Goal: Task Accomplishment & Management: Manage account settings

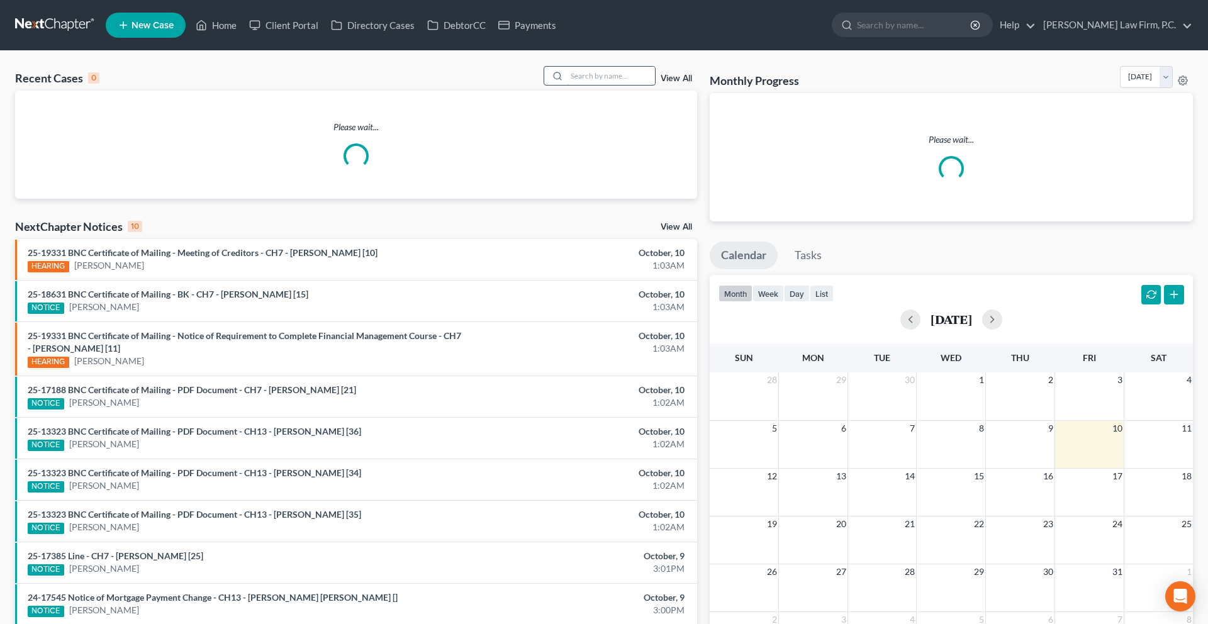
click at [576, 85] on input "search" at bounding box center [611, 76] width 88 height 18
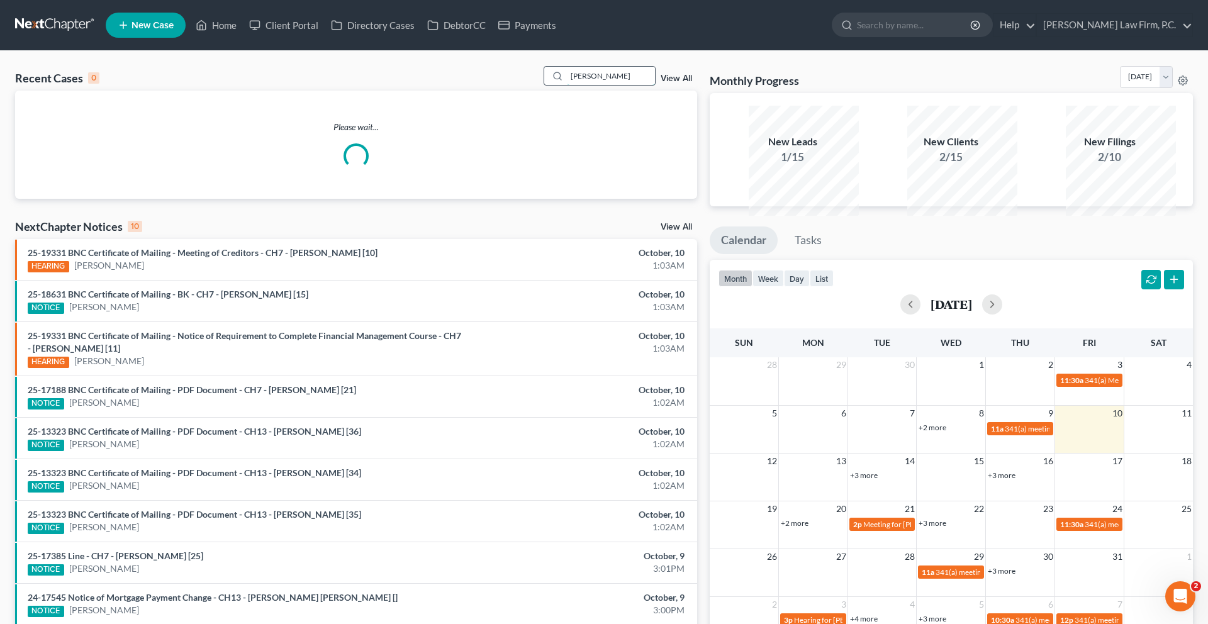
type input "[PERSON_NAME]"
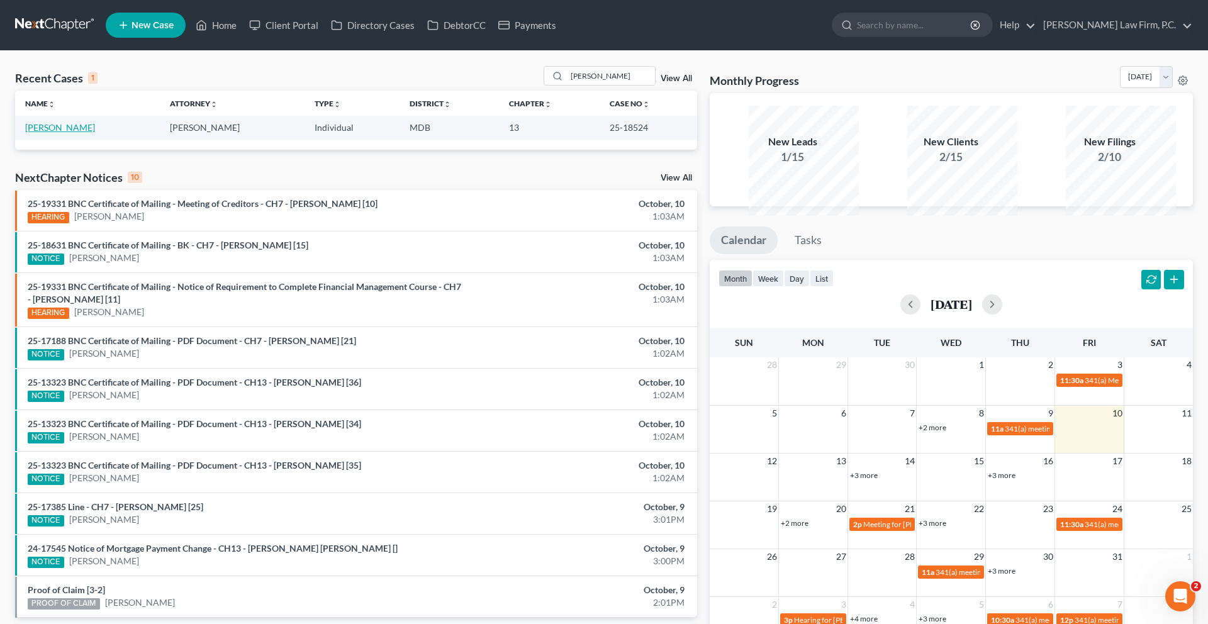
click at [59, 133] on link "[PERSON_NAME]" at bounding box center [60, 127] width 70 height 11
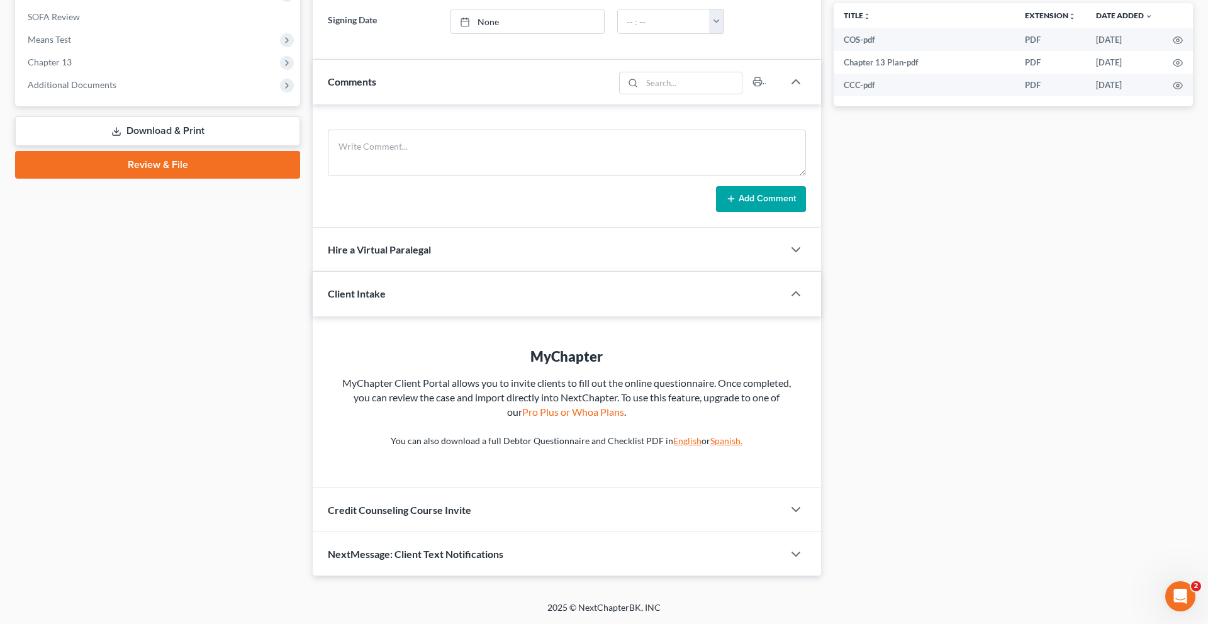
scroll to position [645, 0]
click at [119, 177] on link "Review & File" at bounding box center [157, 165] width 285 height 28
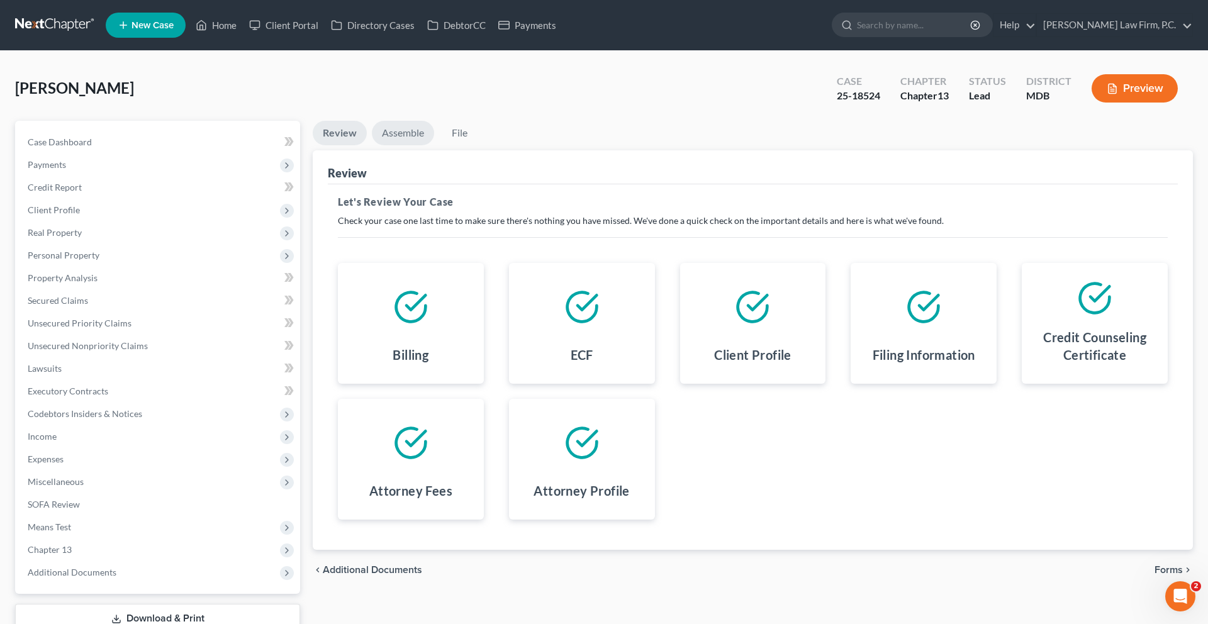
click at [423, 145] on link "Assemble" at bounding box center [403, 133] width 62 height 25
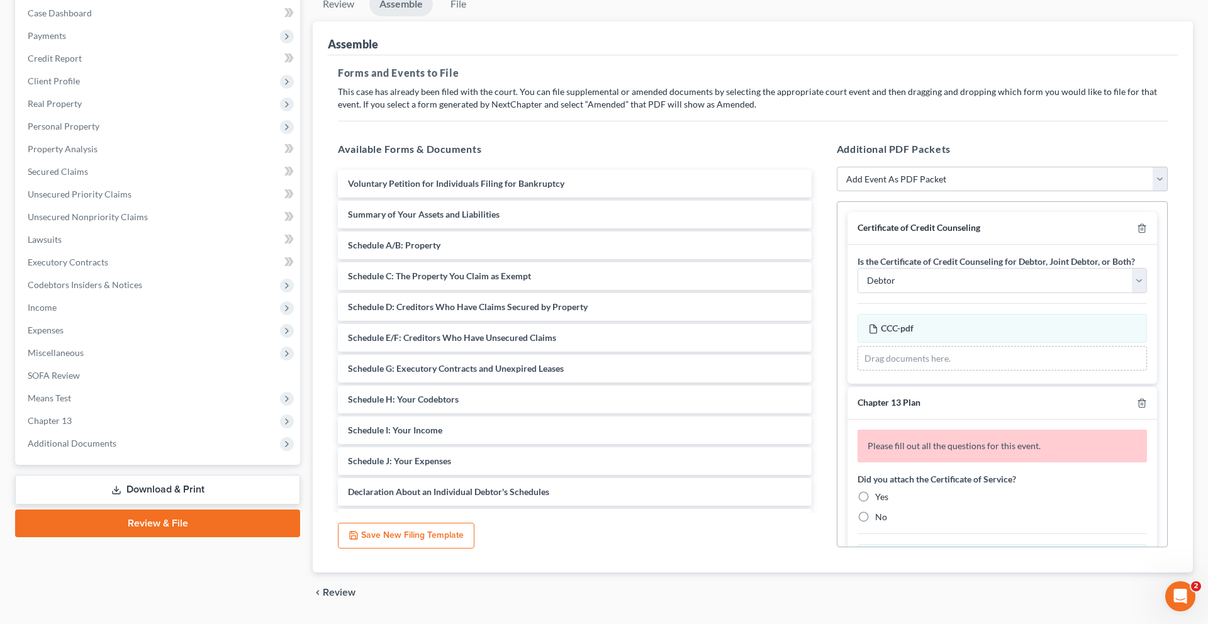
scroll to position [164, 0]
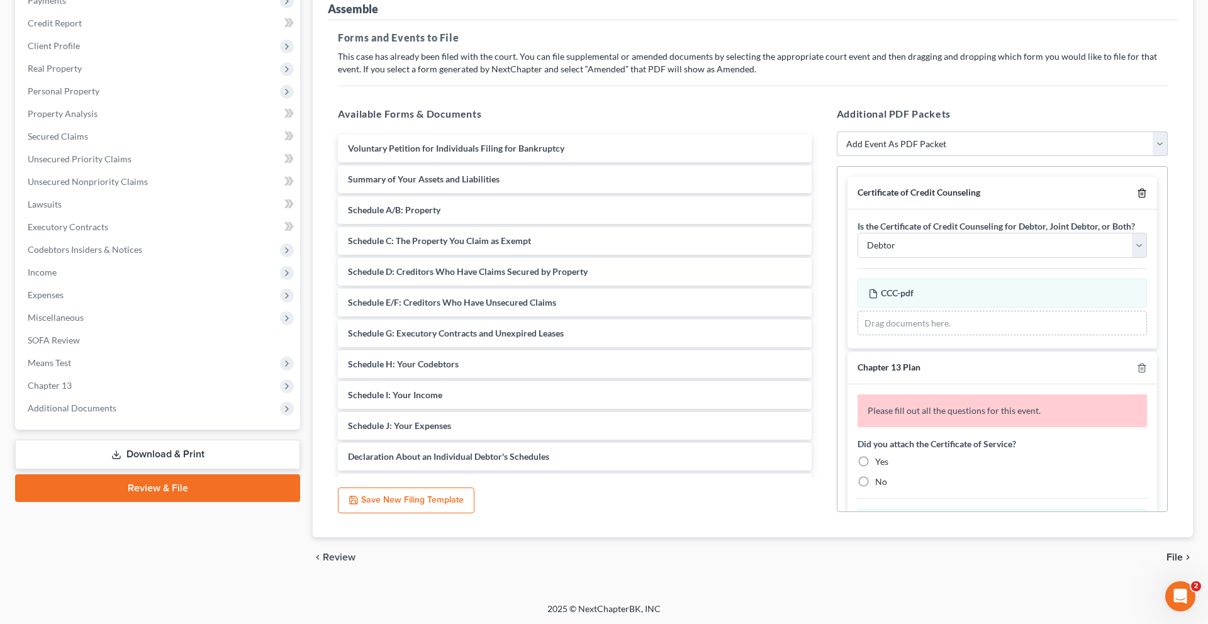
click at [1137, 198] on icon "button" at bounding box center [1142, 193] width 10 height 10
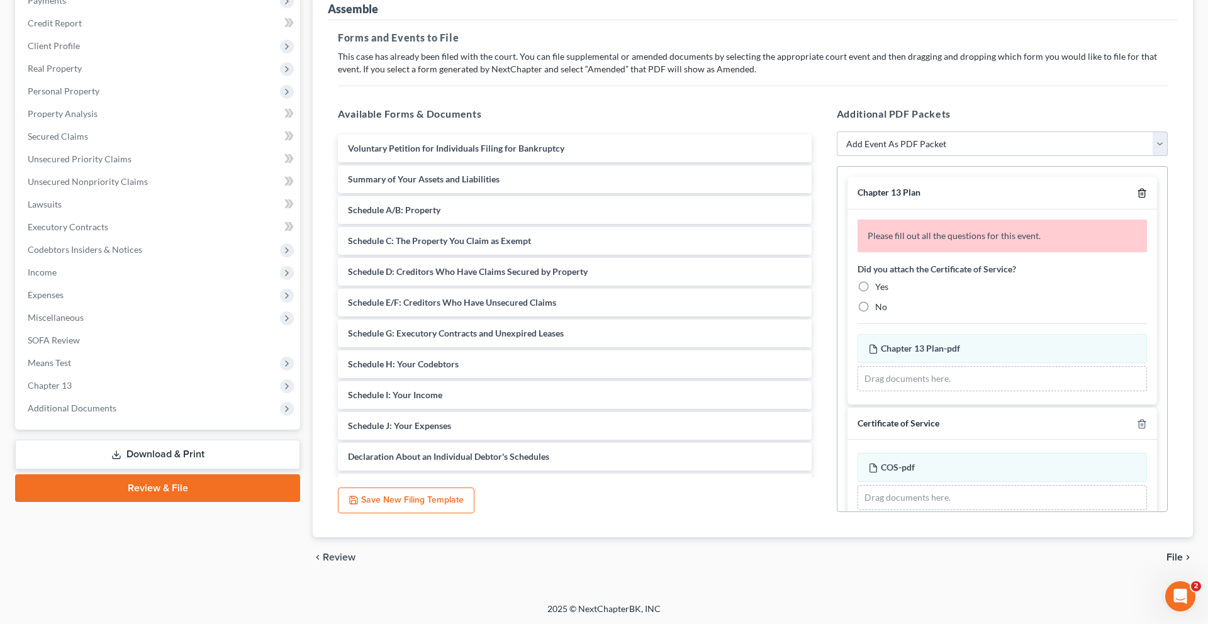
click at [1137, 198] on icon "button" at bounding box center [1142, 193] width 10 height 10
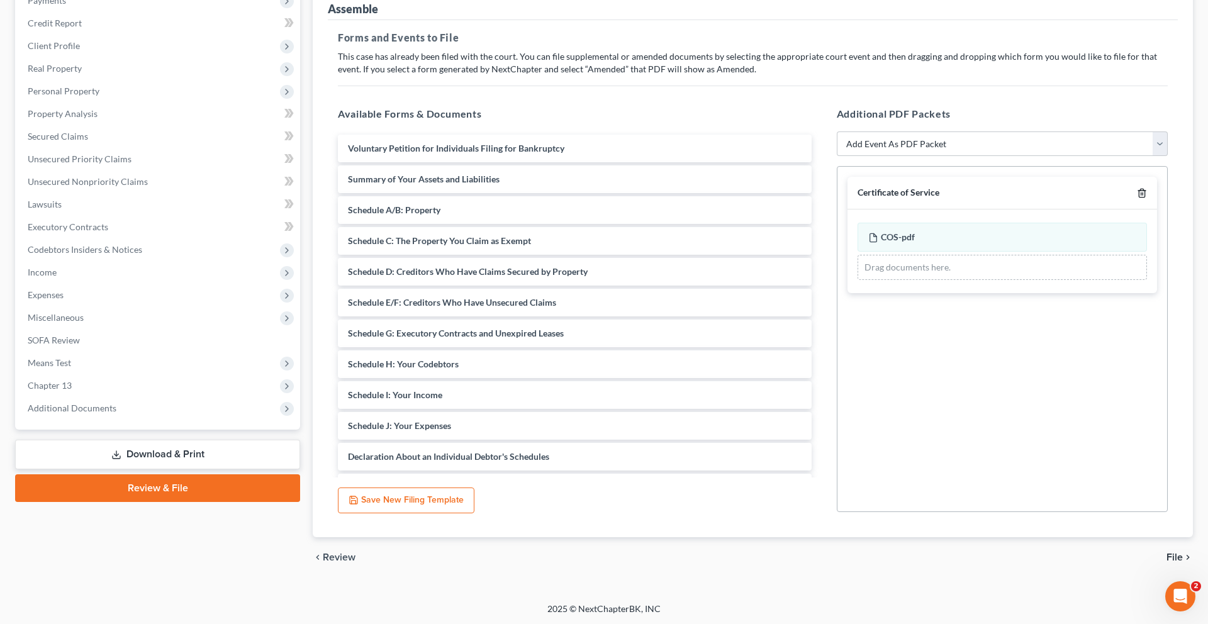
click at [1137, 198] on icon "button" at bounding box center [1142, 193] width 10 height 10
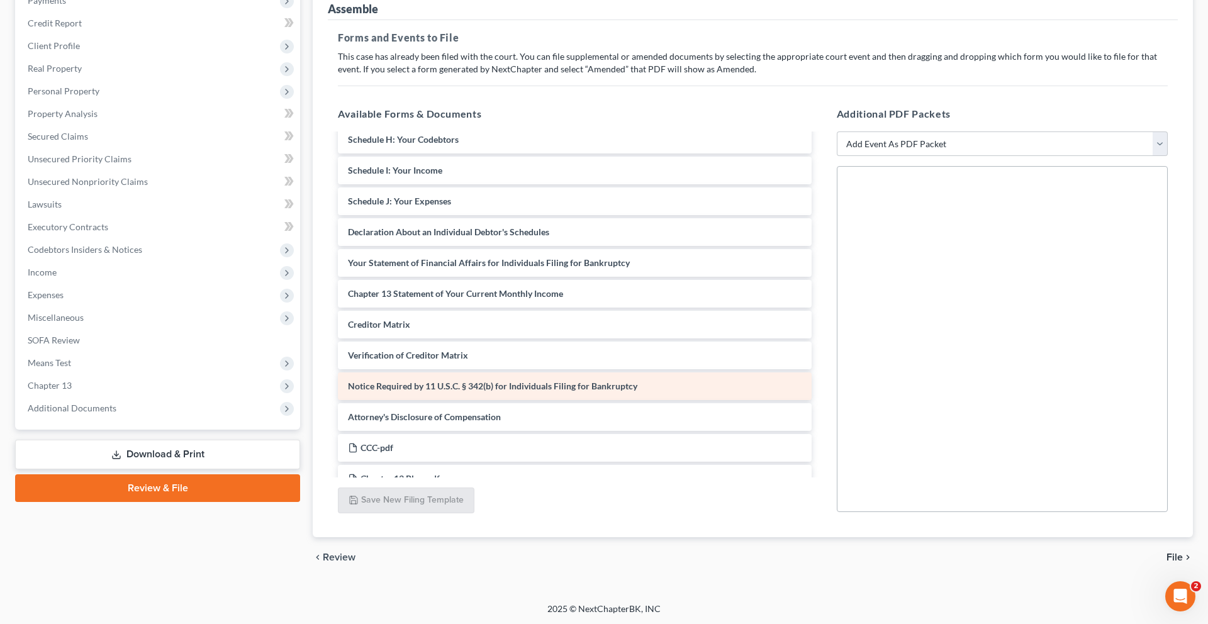
scroll to position [223, 0]
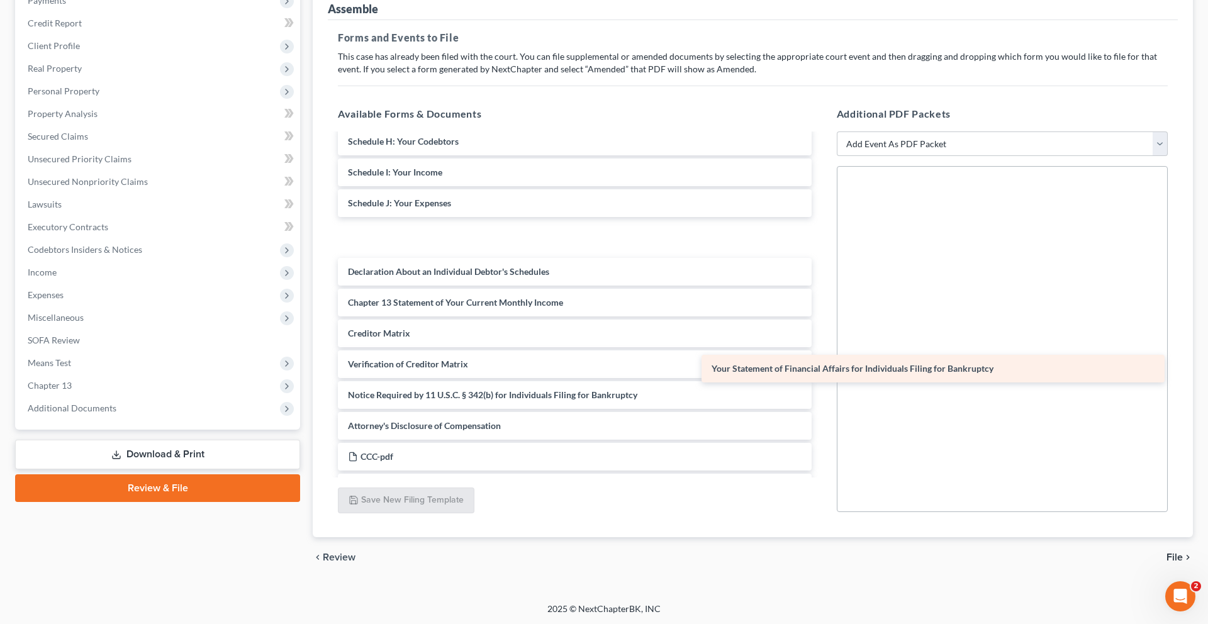
drag, startPoint x: 584, startPoint y: 413, endPoint x: 939, endPoint y: 370, distance: 357.9
click at [821, 370] on div "Your Statement of Financial Affairs for Individuals Filing for Bankruptcy Volun…" at bounding box center [575, 222] width 494 height 620
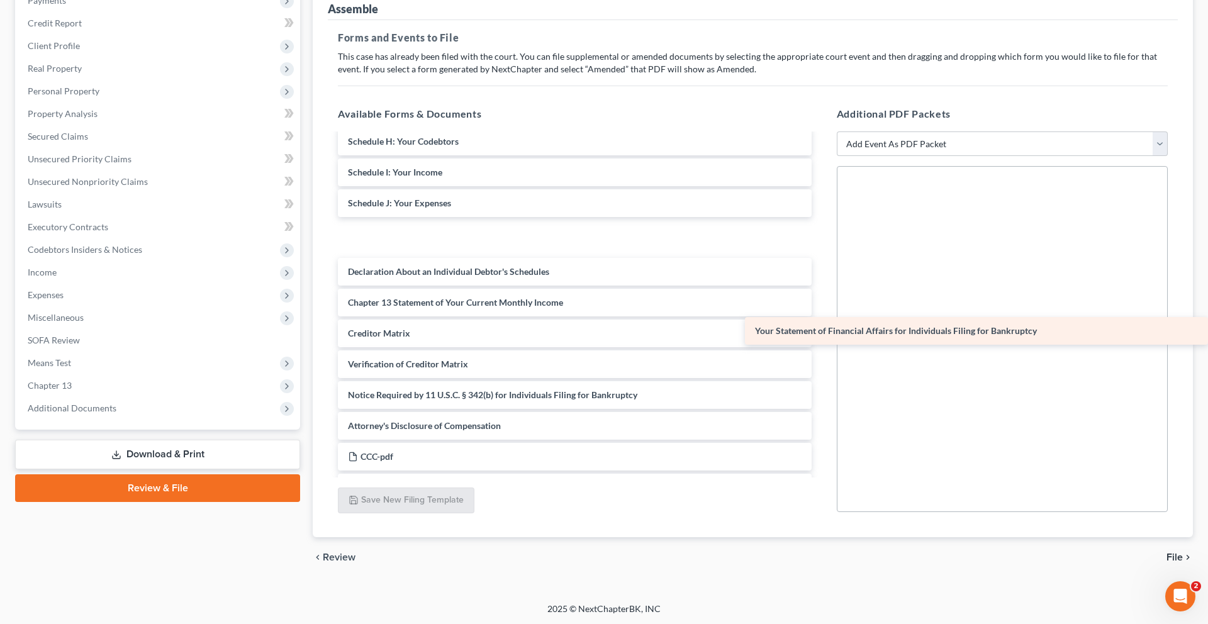
drag, startPoint x: 577, startPoint y: 383, endPoint x: 1020, endPoint y: 339, distance: 445.6
click at [821, 339] on div "Your Statement of Financial Affairs for Individuals Filing for Bankruptcy Volun…" at bounding box center [575, 222] width 494 height 620
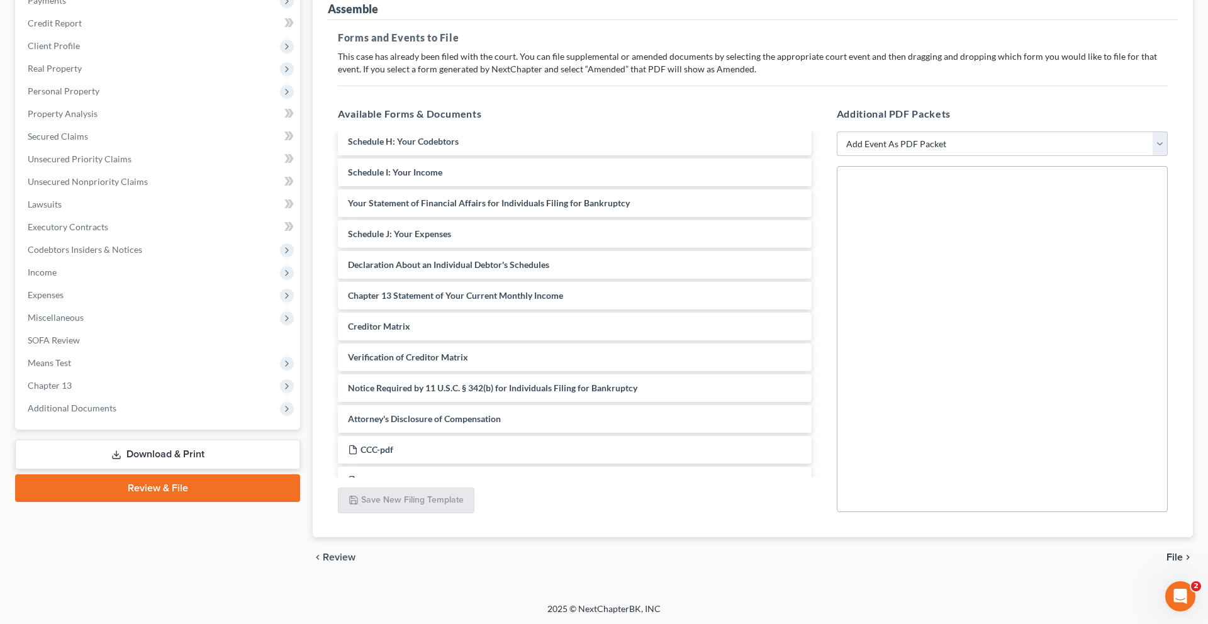
click at [936, 157] on select "Add Event As PDF Packet Affidavit Affidavit of Adequate Protection and Lease Pa…" at bounding box center [1002, 143] width 331 height 25
select select "74"
click at [837, 157] on select "Add Event As PDF Packet Affidavit Affidavit of Adequate Protection and Lease Pa…" at bounding box center [1002, 143] width 331 height 25
select select
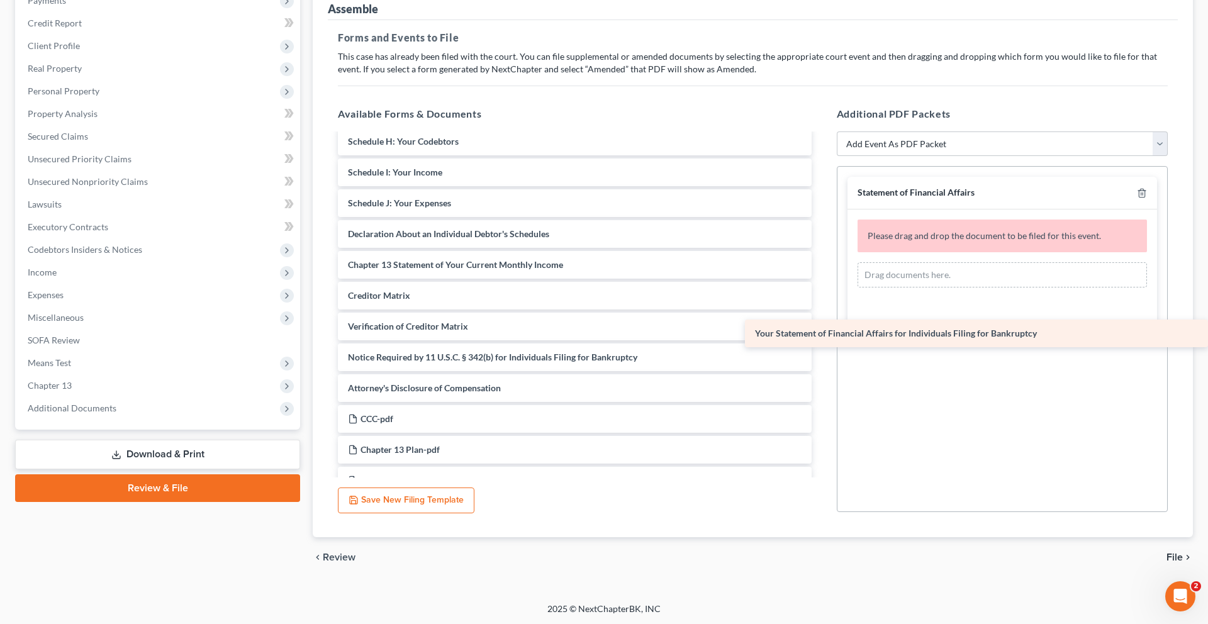
drag, startPoint x: 524, startPoint y: 340, endPoint x: 962, endPoint y: 338, distance: 438.4
click at [821, 338] on div "Your Statement of Financial Affairs for Individuals Filing for Bankruptcy Volun…" at bounding box center [575, 203] width 494 height 582
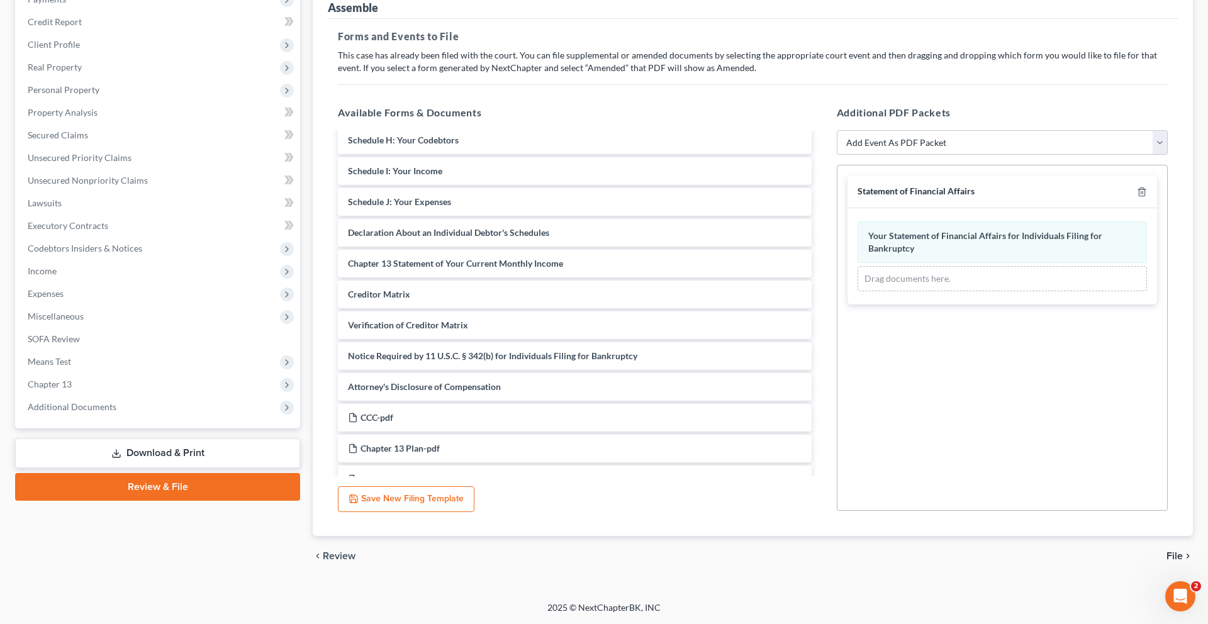
scroll to position [273, 0]
click at [1166, 551] on span "File" at bounding box center [1174, 556] width 16 height 10
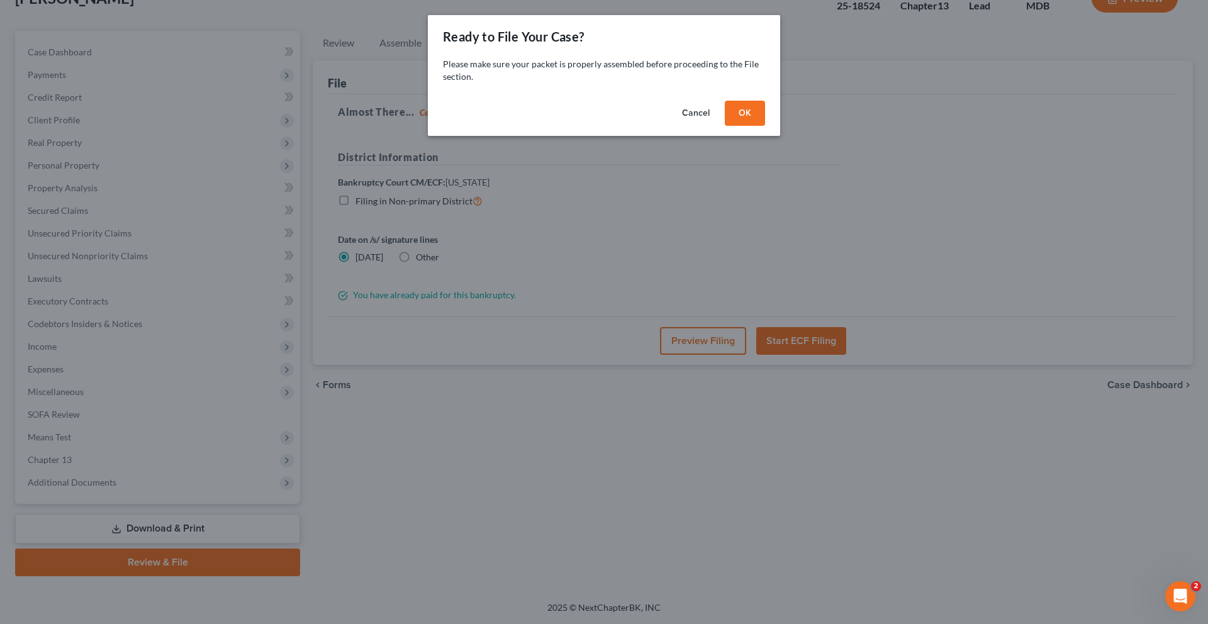
scroll to position [265, 0]
click at [765, 126] on button "OK" at bounding box center [745, 113] width 40 height 25
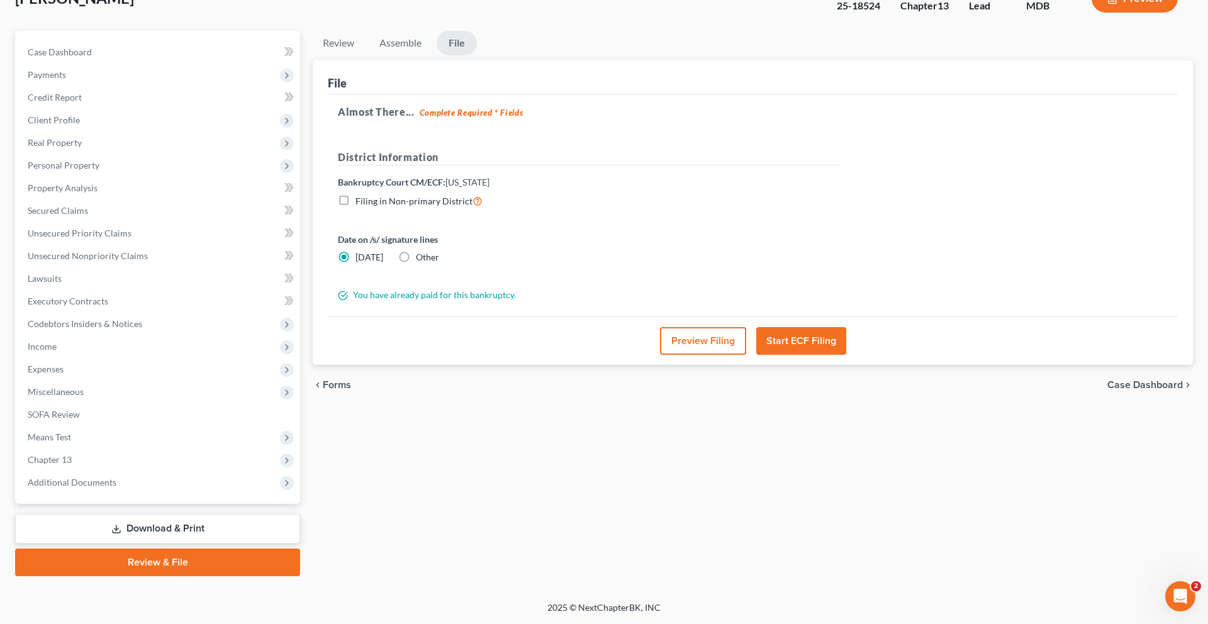
click at [808, 327] on button "Start ECF Filing" at bounding box center [801, 341] width 90 height 28
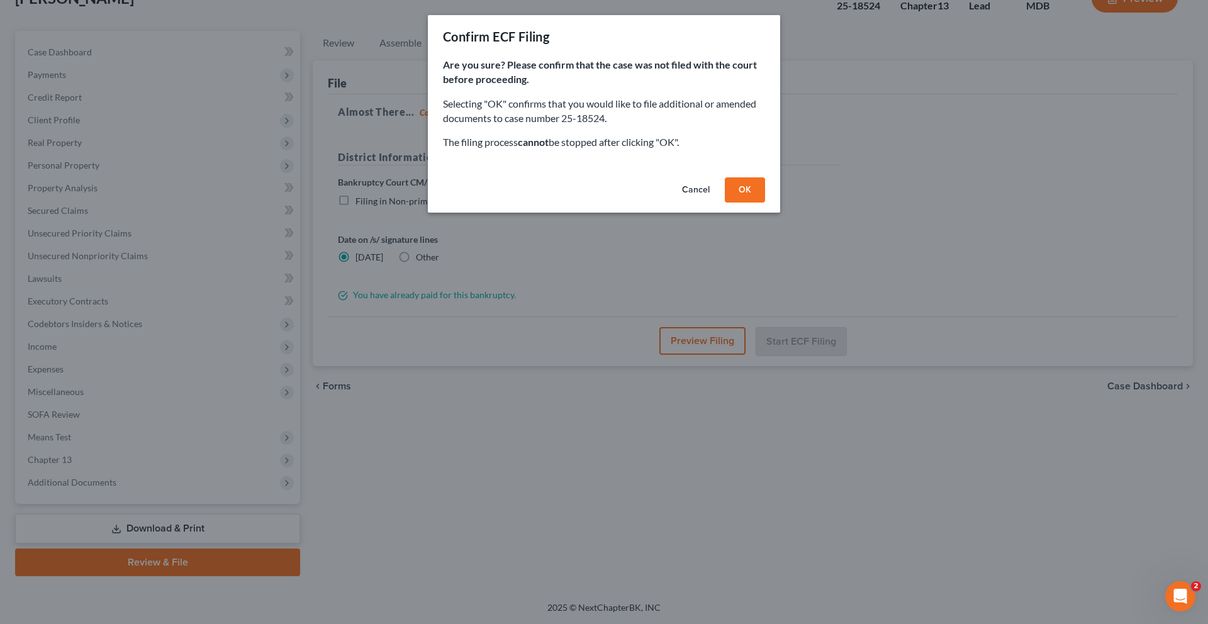
click at [765, 203] on button "OK" at bounding box center [745, 189] width 40 height 25
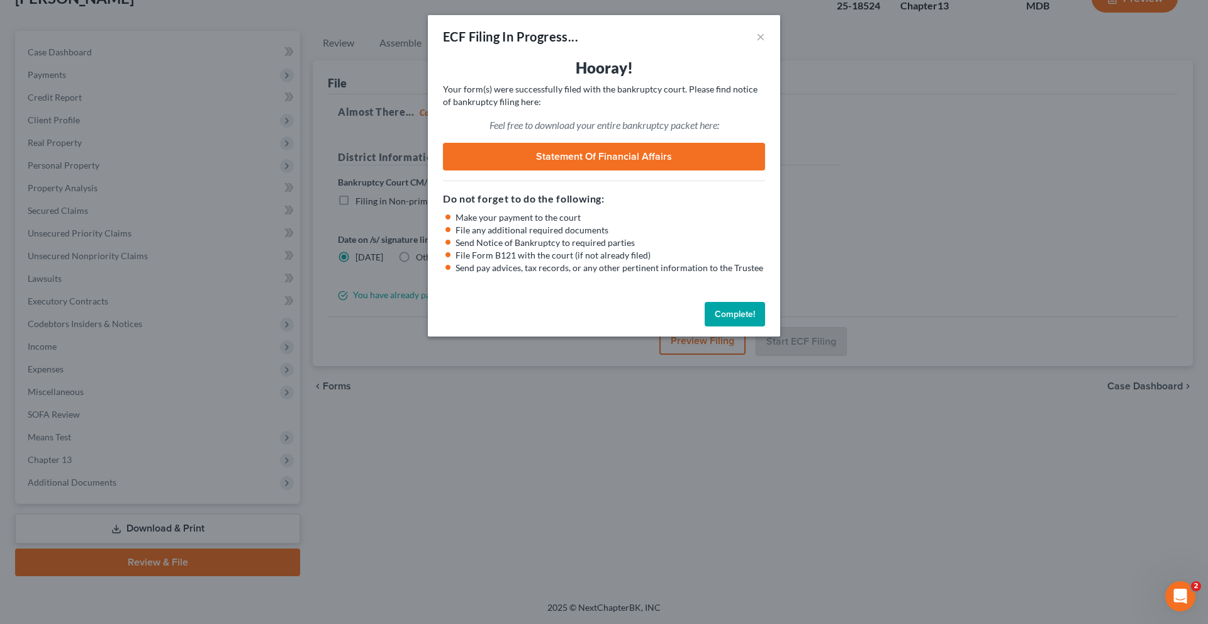
click at [758, 327] on button "Complete!" at bounding box center [734, 314] width 60 height 25
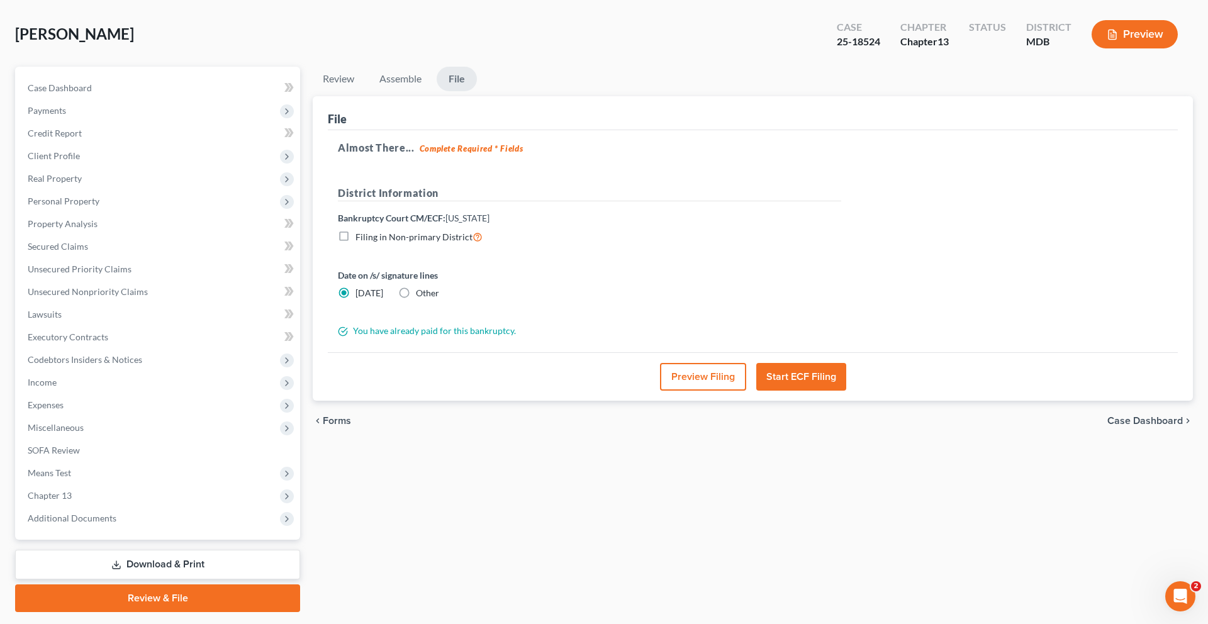
scroll to position [0, 0]
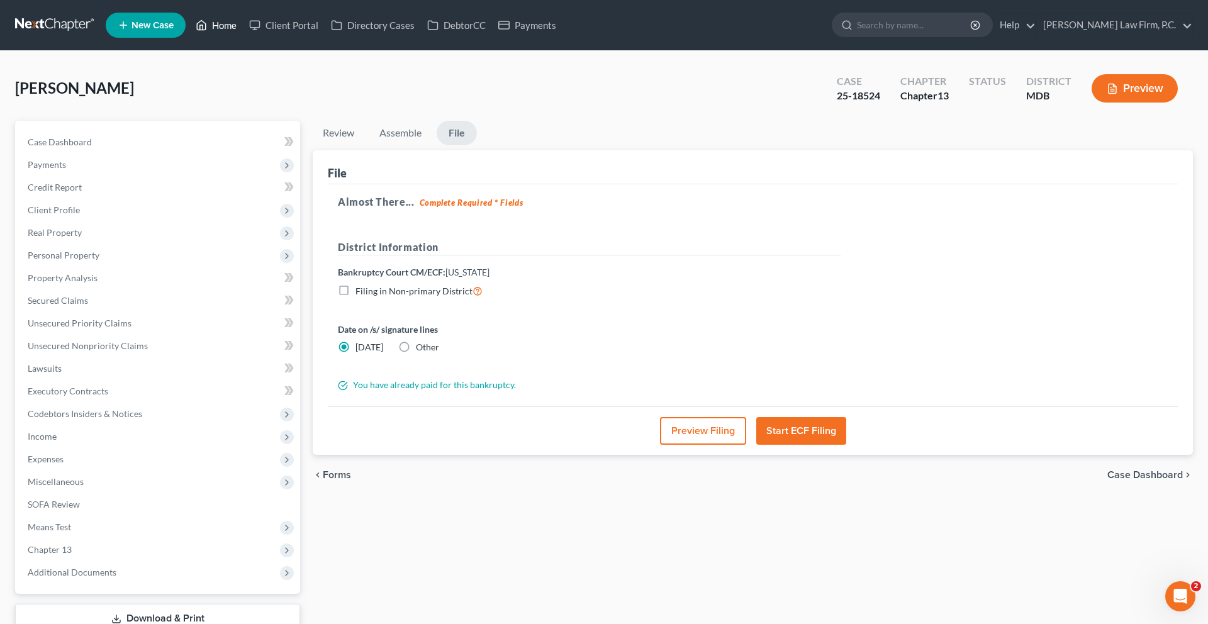
click at [243, 33] on link "Home" at bounding box center [215, 25] width 53 height 23
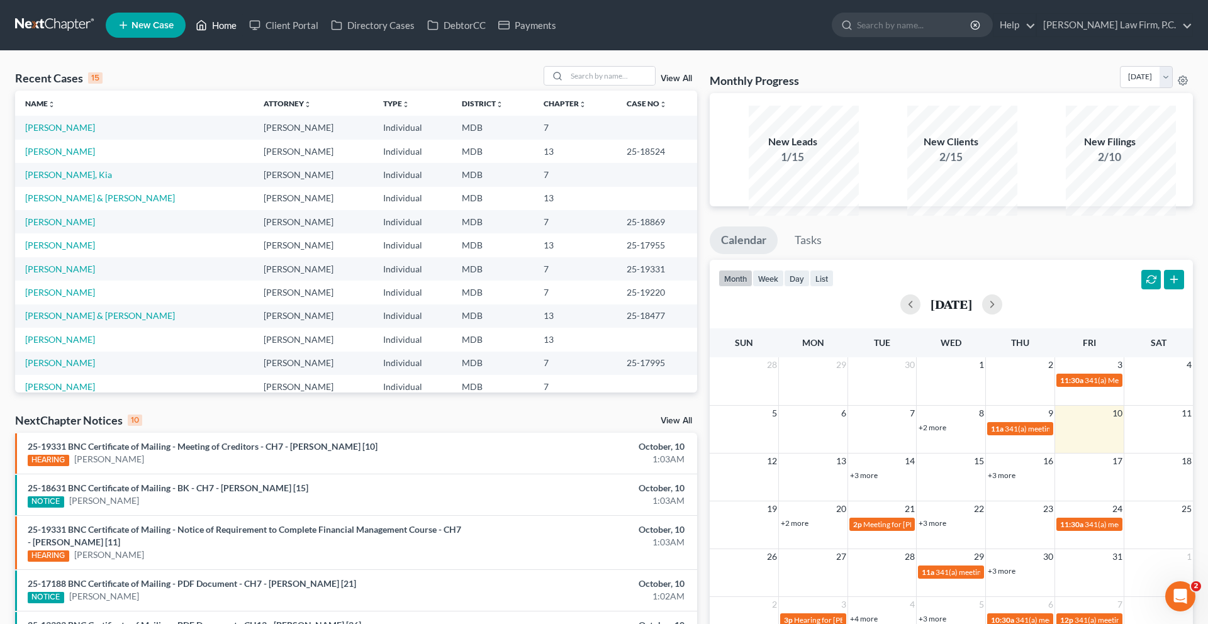
click at [243, 30] on link "Home" at bounding box center [215, 25] width 53 height 23
click at [79, 157] on link "[PERSON_NAME]" at bounding box center [60, 151] width 70 height 11
select select "10"
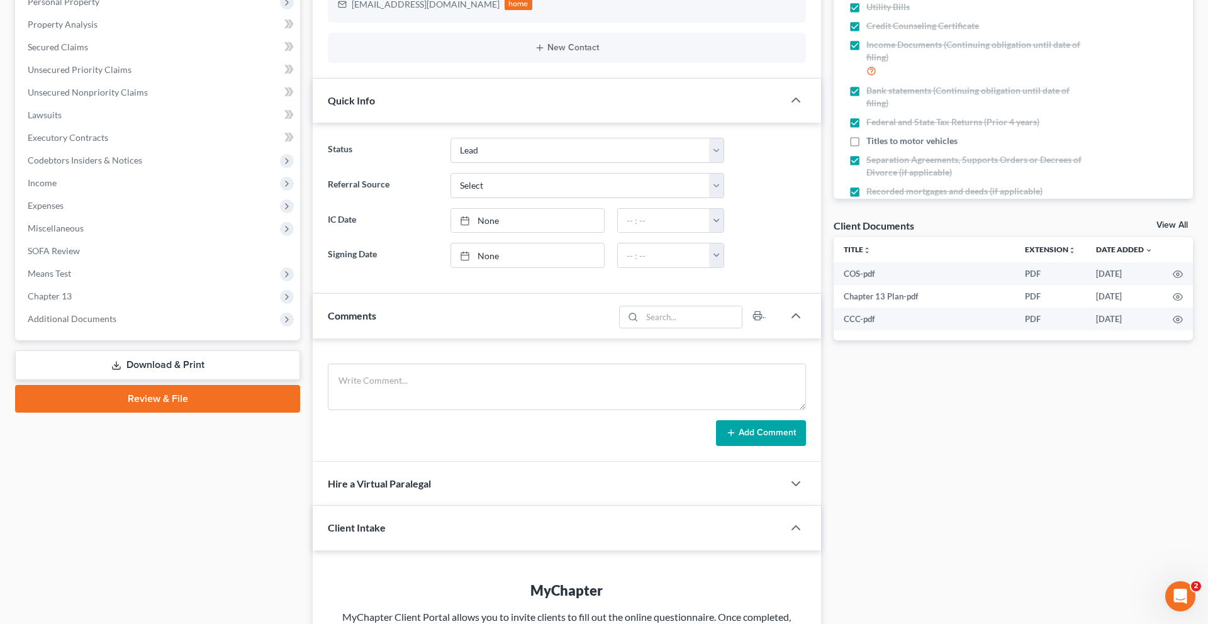
scroll to position [292, 0]
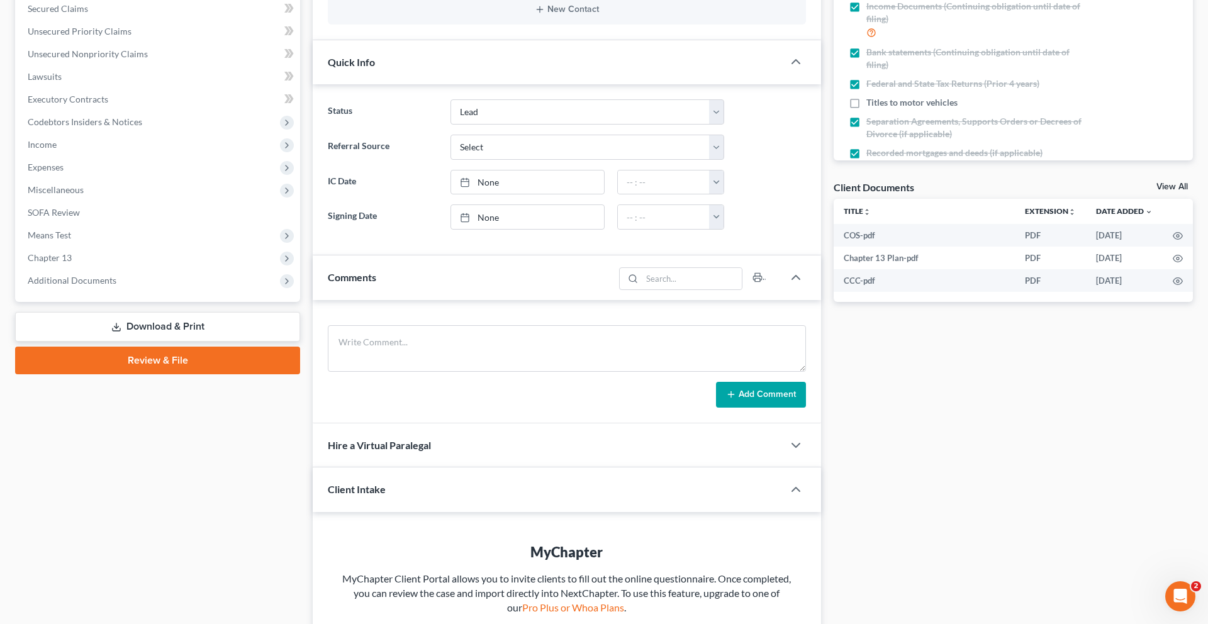
click at [157, 374] on link "Review & File" at bounding box center [157, 361] width 285 height 28
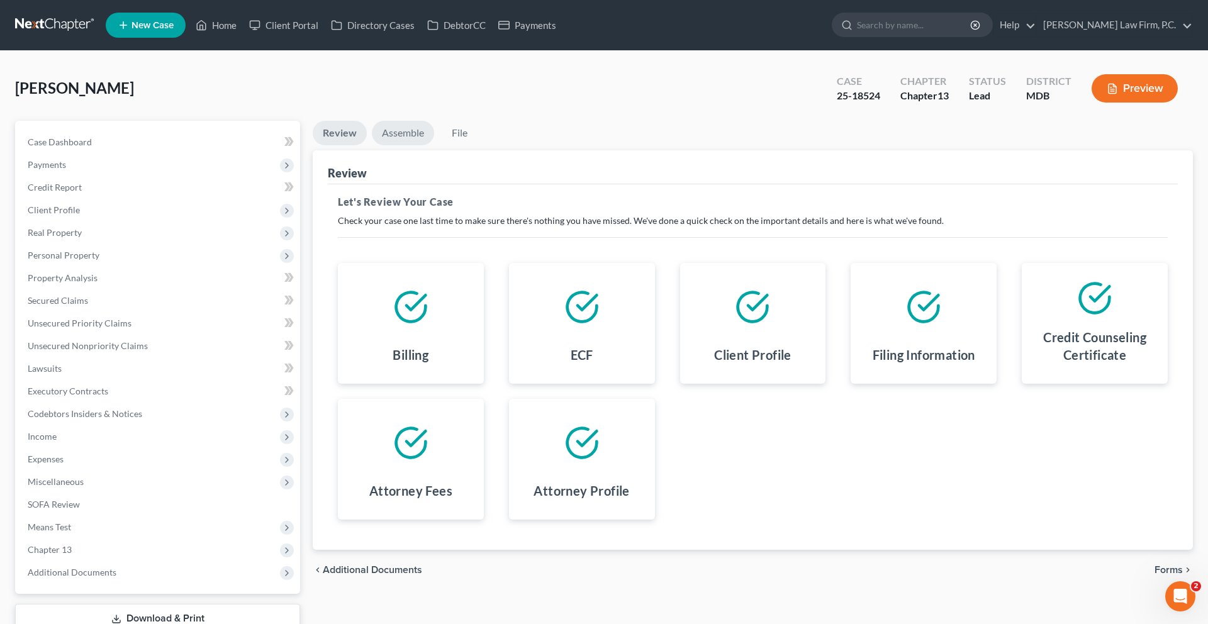
click at [420, 145] on link "Assemble" at bounding box center [403, 133] width 62 height 25
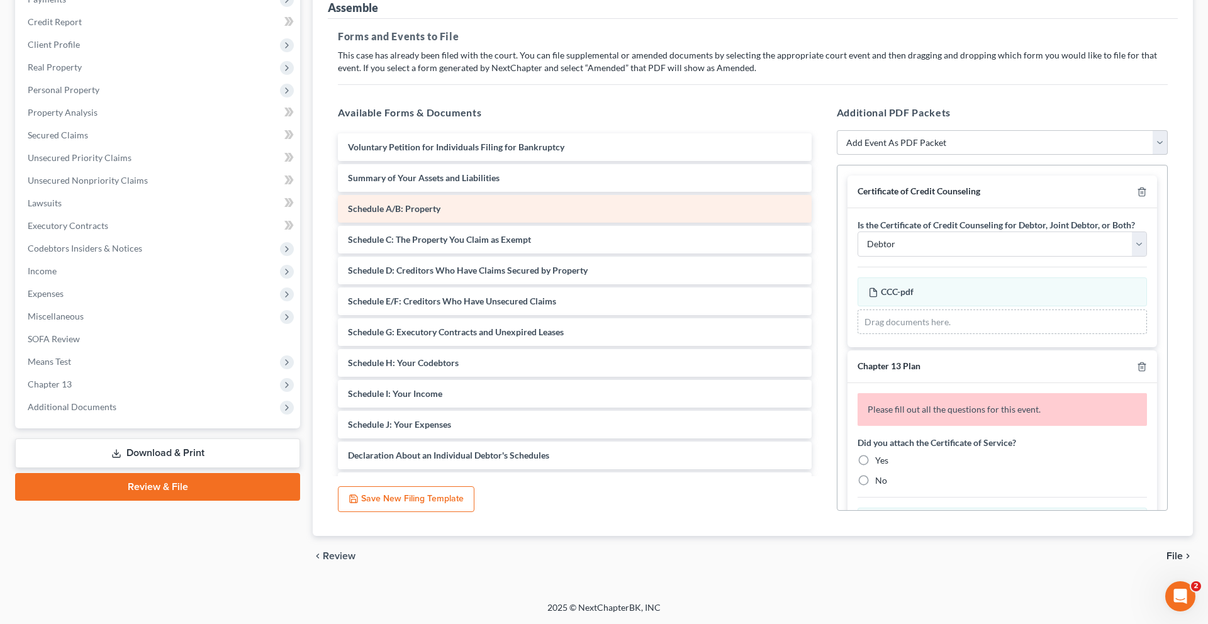
scroll to position [260, 0]
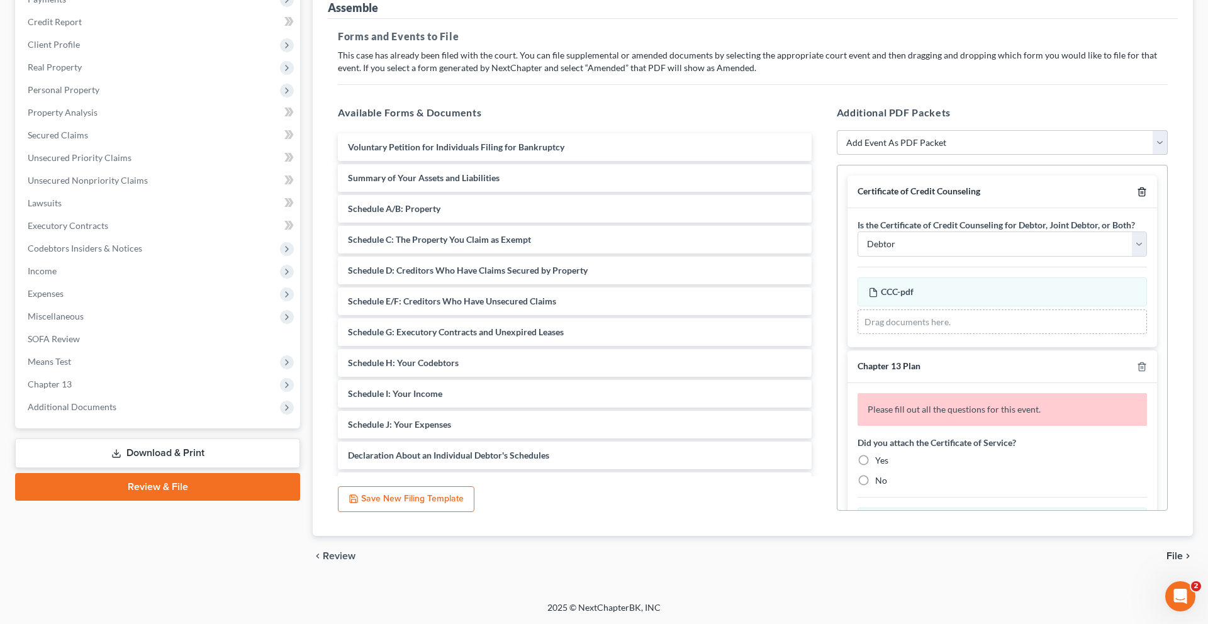
click at [1138, 188] on icon "button" at bounding box center [1141, 192] width 6 height 8
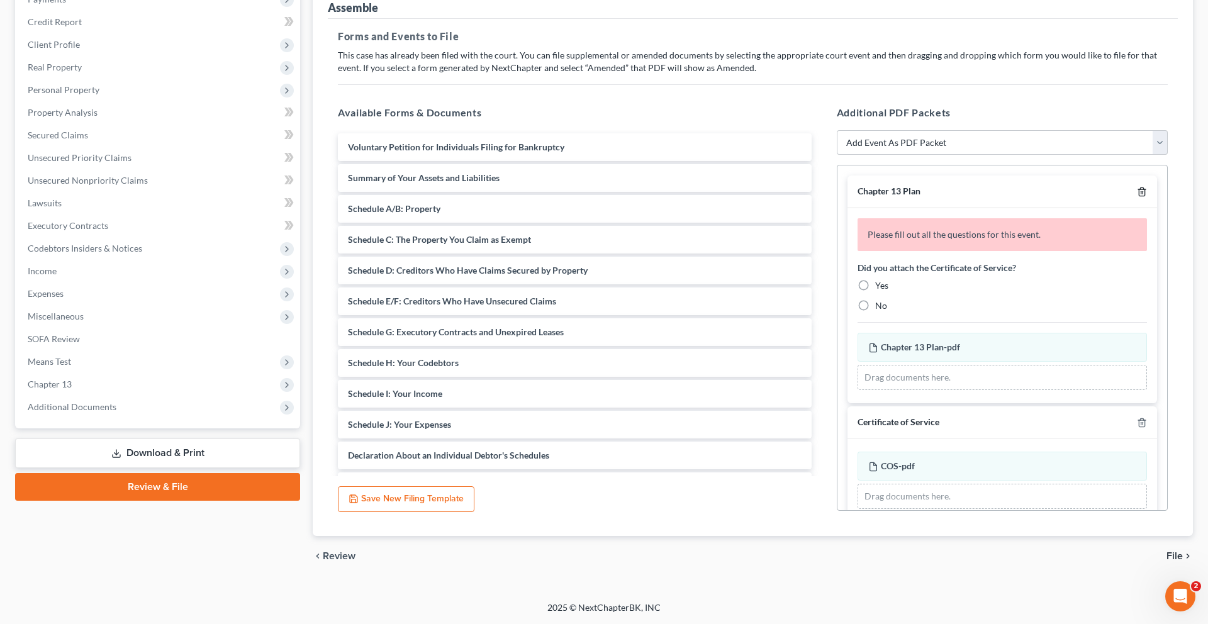
click at [1138, 188] on icon "button" at bounding box center [1141, 192] width 6 height 8
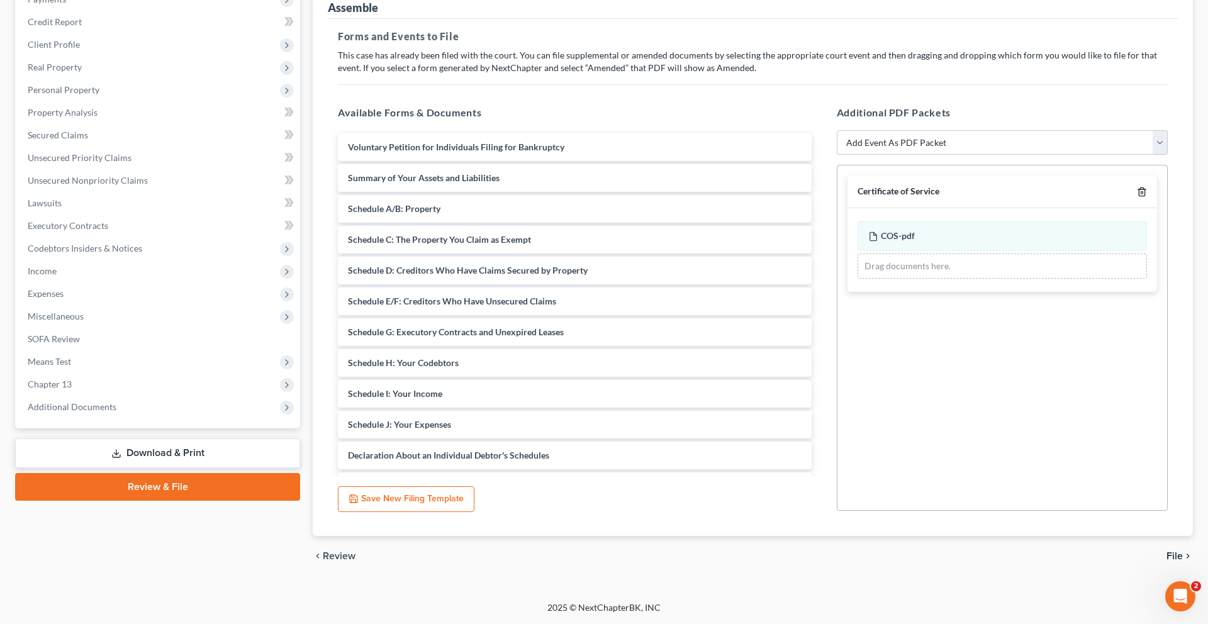
click at [1138, 188] on icon "button" at bounding box center [1141, 192] width 6 height 8
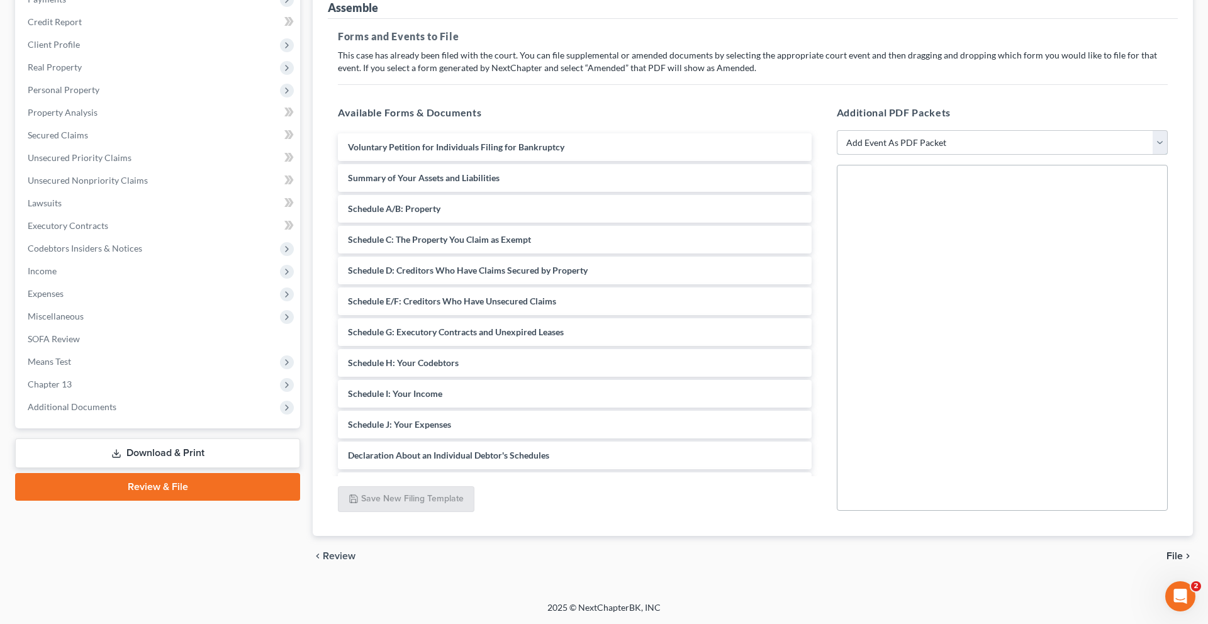
click at [1078, 130] on select "Add Event As PDF Packet Affidavit Affidavit of Adequate Protection and Lease Pa…" at bounding box center [1002, 142] width 331 height 25
select select "18"
click at [837, 130] on select "Add Event As PDF Packet Affidavit Affidavit of Adequate Protection and Lease Pa…" at bounding box center [1002, 142] width 331 height 25
select select
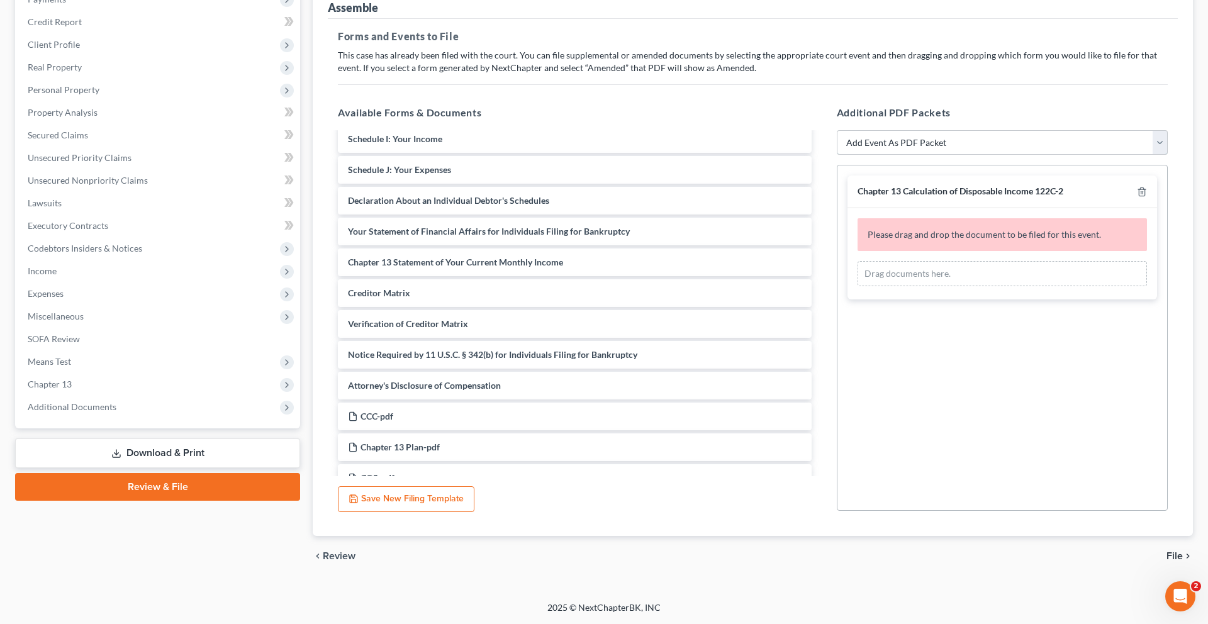
scroll to position [269, 0]
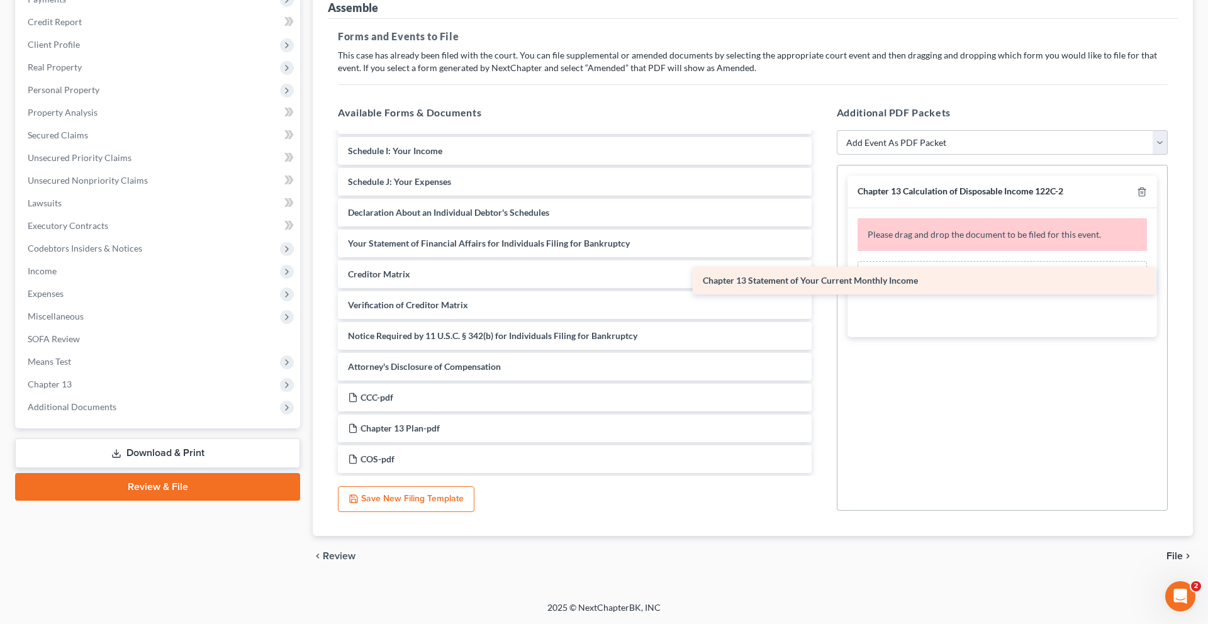
drag, startPoint x: 568, startPoint y: 321, endPoint x: 915, endPoint y: 294, distance: 347.6
click at [821, 294] on div "Chapter 13 Statement of Your Current Monthly Income Voluntary Petition for Indi…" at bounding box center [575, 182] width 494 height 582
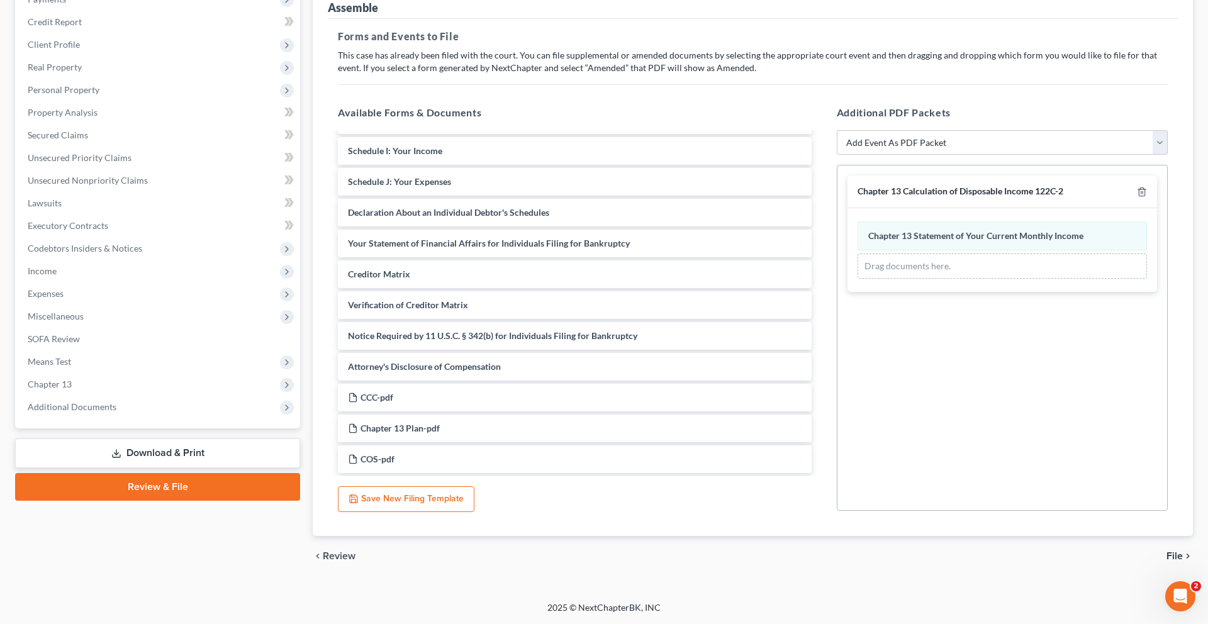
scroll to position [273, 0]
click at [1167, 551] on span "File" at bounding box center [1174, 556] width 16 height 10
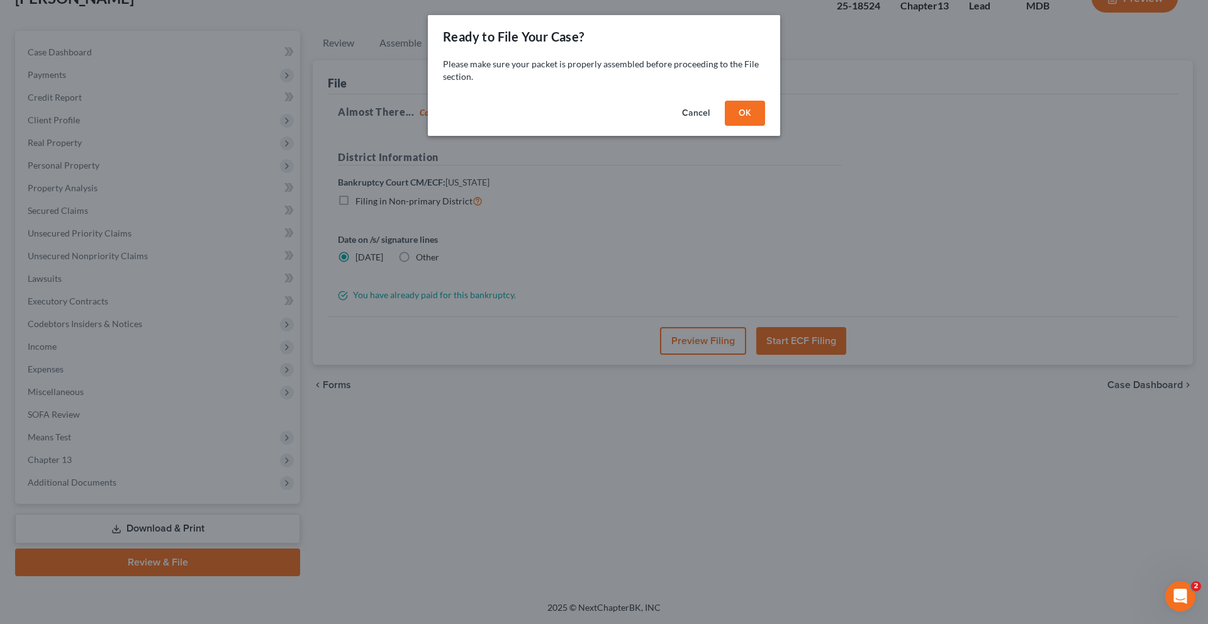
scroll to position [265, 0]
click at [765, 126] on button "OK" at bounding box center [745, 113] width 40 height 25
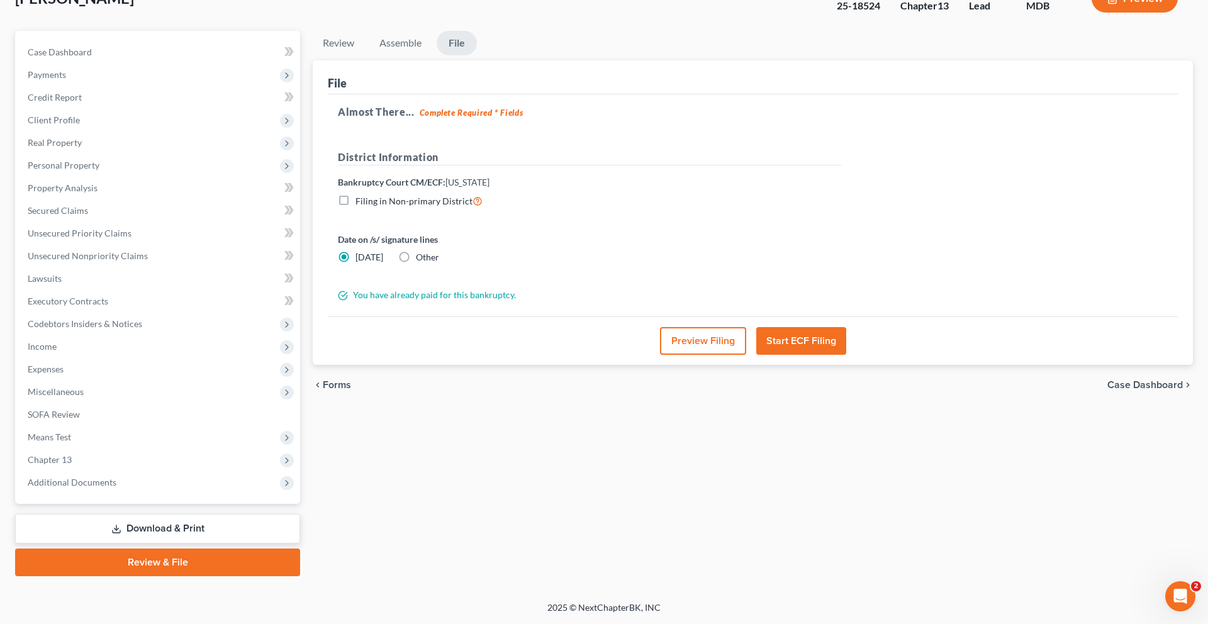
click at [692, 327] on button "Preview Filing" at bounding box center [703, 341] width 86 height 28
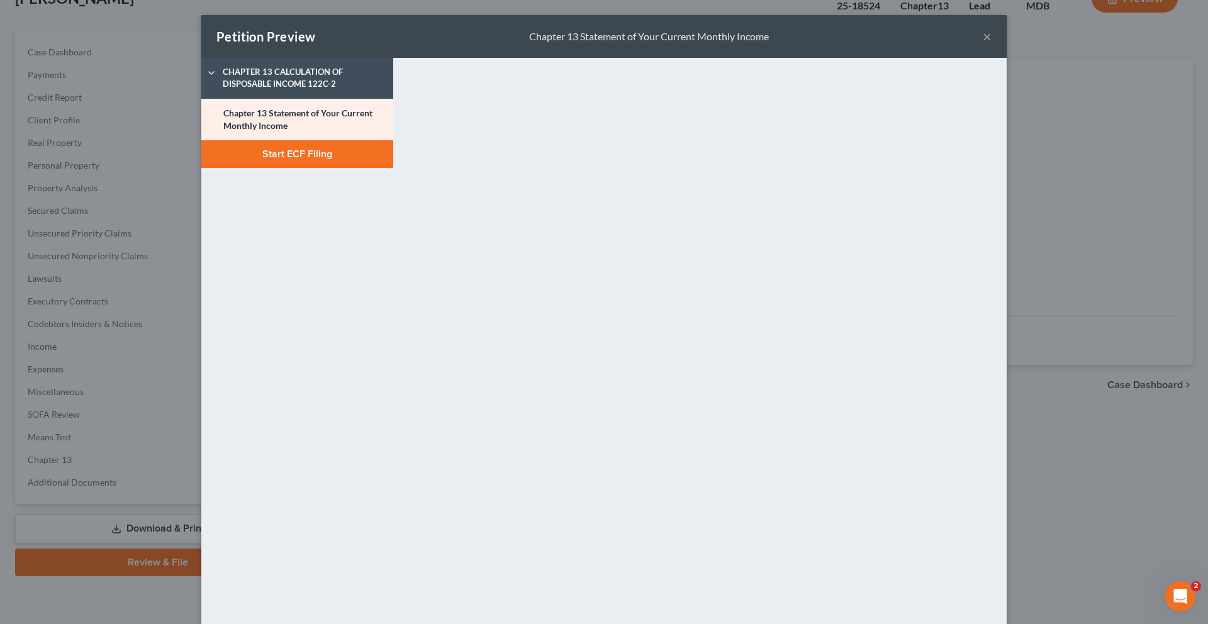
click at [991, 44] on button "×" at bounding box center [986, 36] width 9 height 15
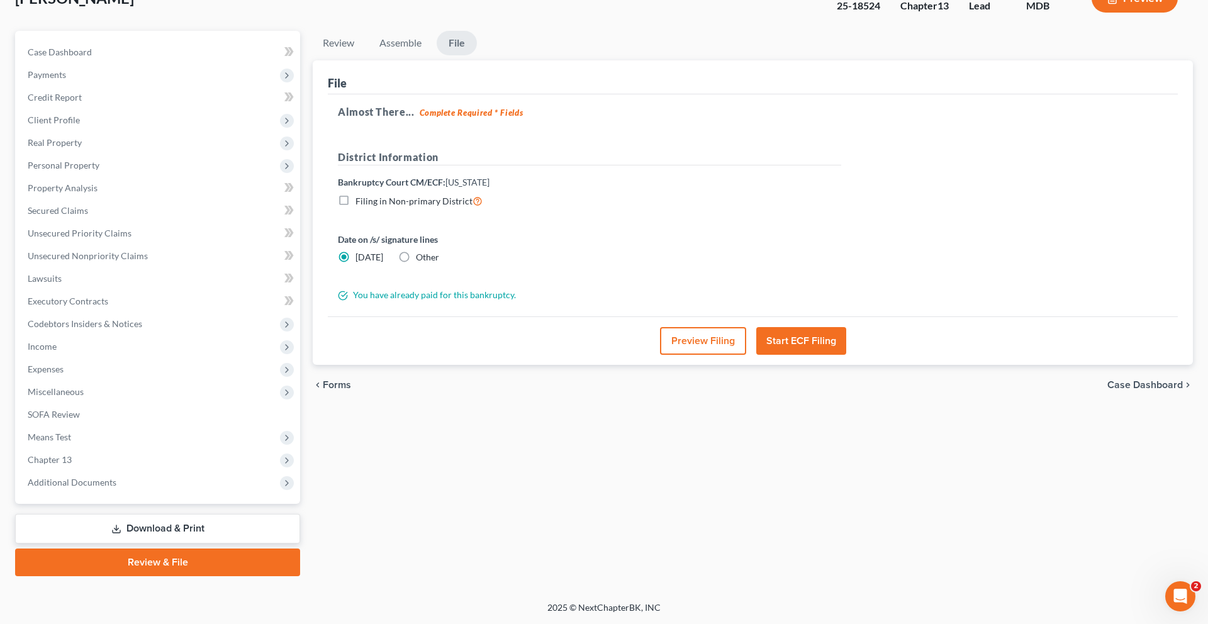
click at [846, 327] on button "Start ECF Filing" at bounding box center [801, 341] width 90 height 28
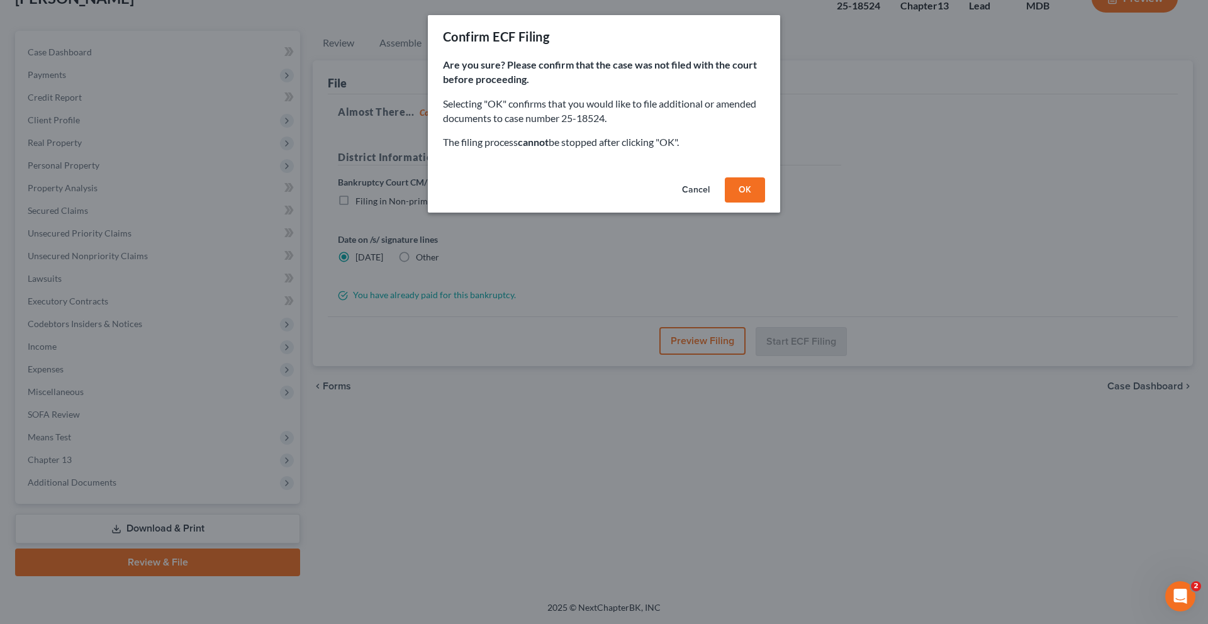
click at [765, 203] on button "OK" at bounding box center [745, 189] width 40 height 25
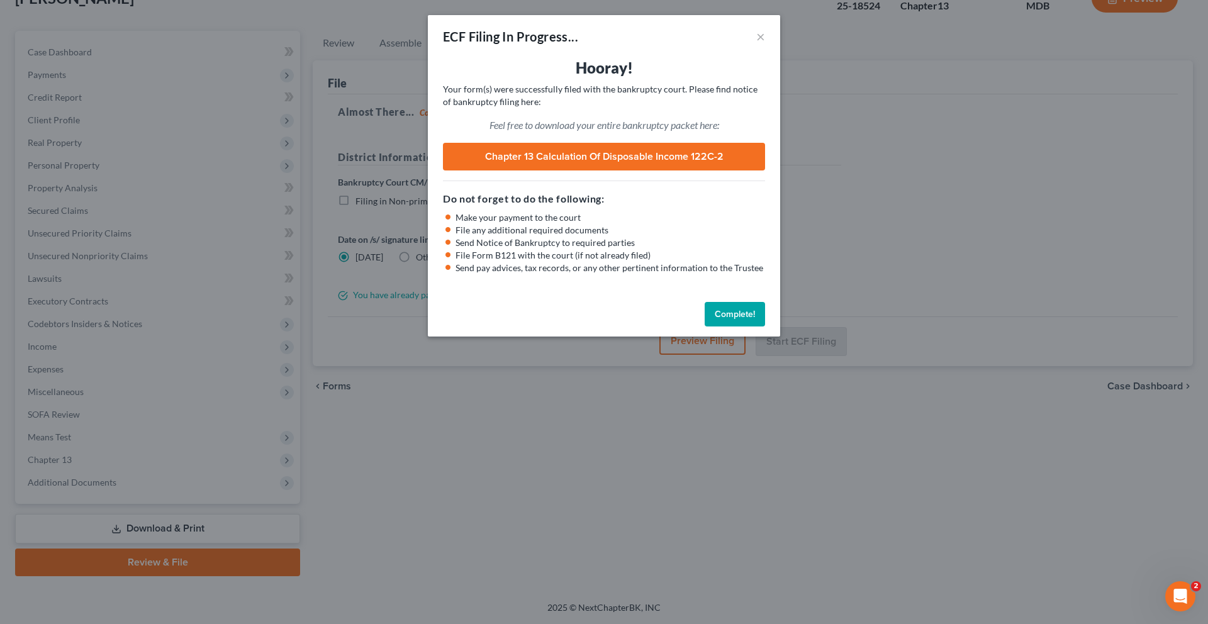
click at [765, 327] on button "Complete!" at bounding box center [734, 314] width 60 height 25
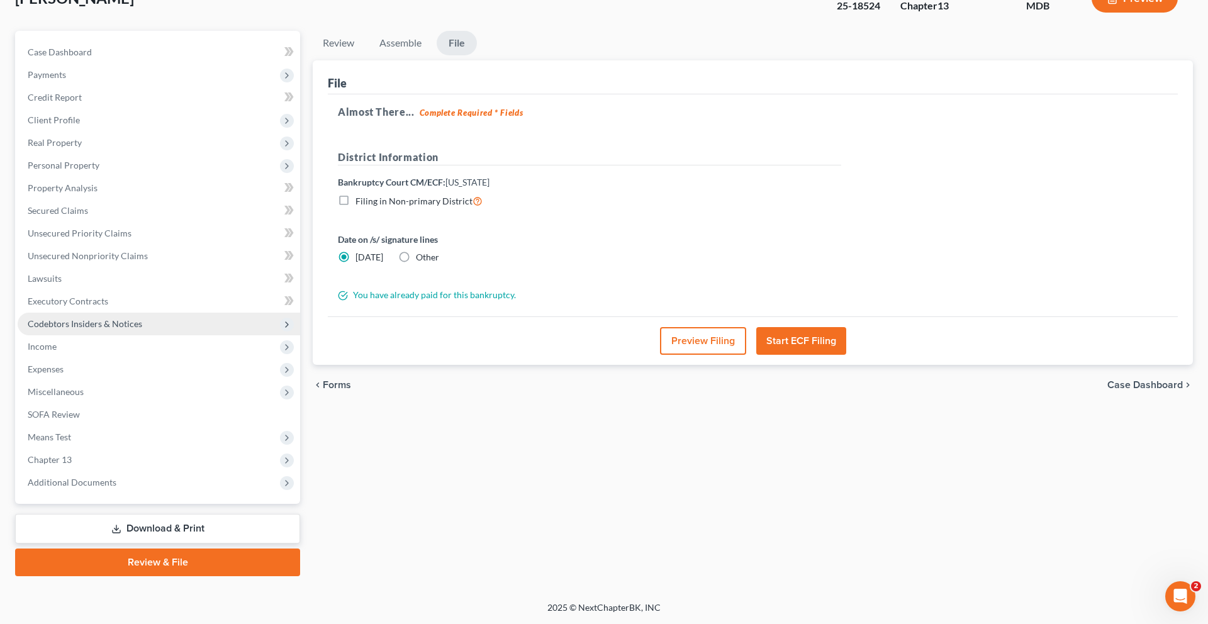
scroll to position [0, 0]
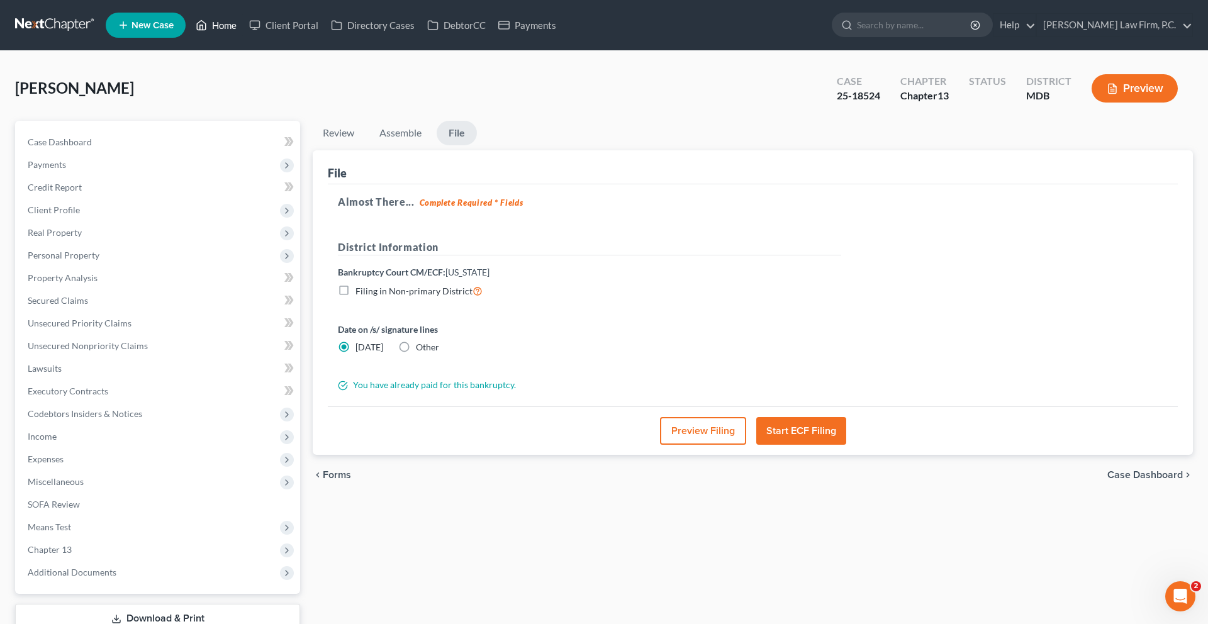
click at [243, 27] on link "Home" at bounding box center [215, 25] width 53 height 23
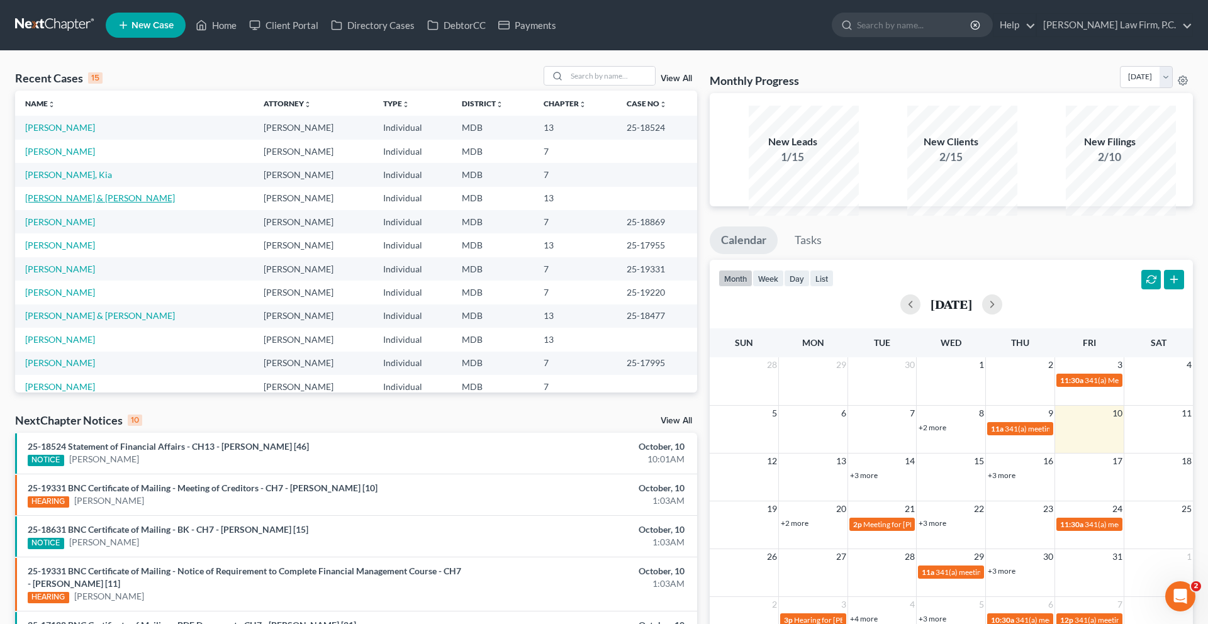
click at [110, 203] on link "[PERSON_NAME] & [PERSON_NAME]" at bounding box center [100, 197] width 150 height 11
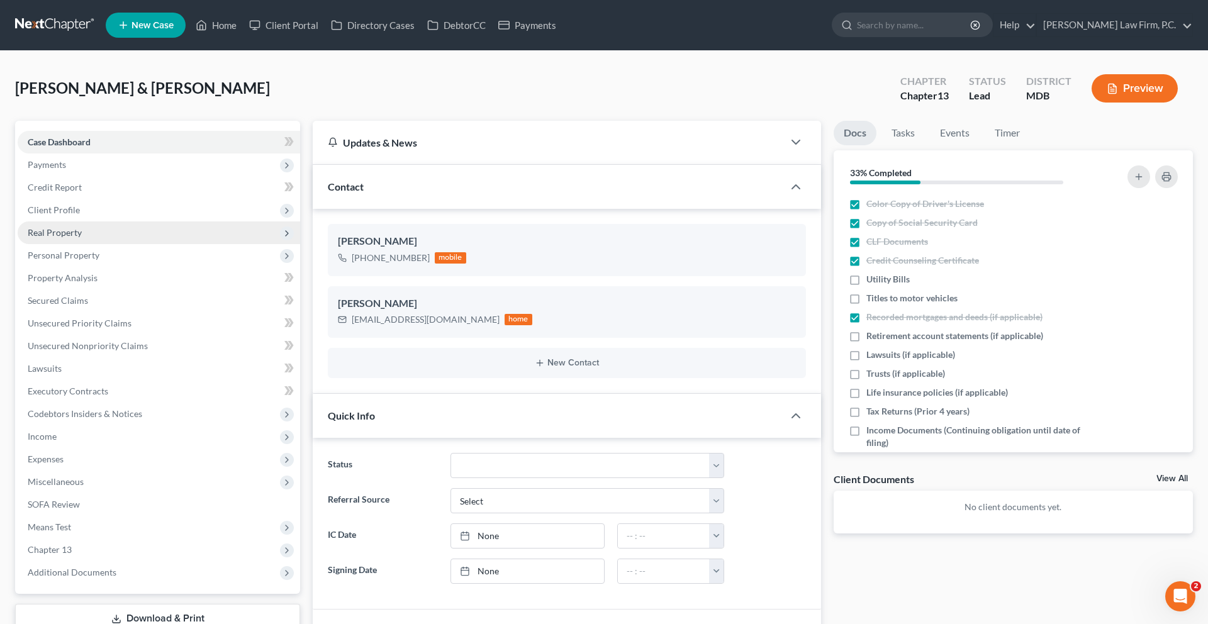
click at [82, 238] on span "Real Property" at bounding box center [55, 232] width 54 height 11
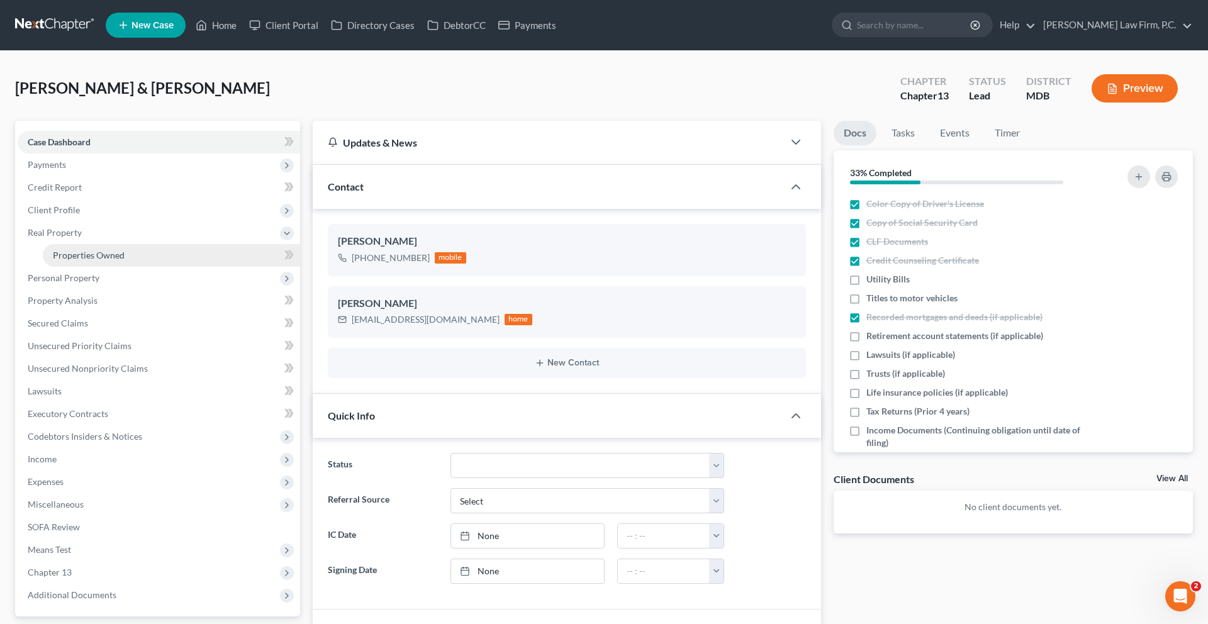
click at [104, 260] on span "Properties Owned" at bounding box center [89, 255] width 72 height 11
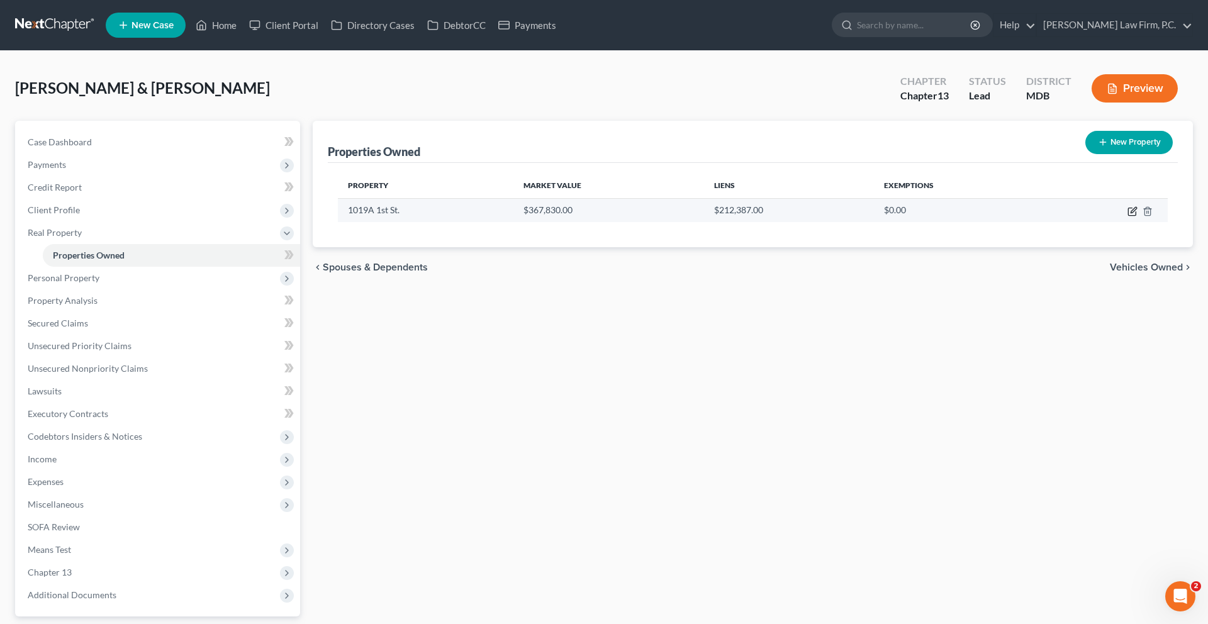
click at [1127, 216] on icon "button" at bounding box center [1132, 211] width 10 height 10
select select "21"
select select "13"
select select "2"
select select "1"
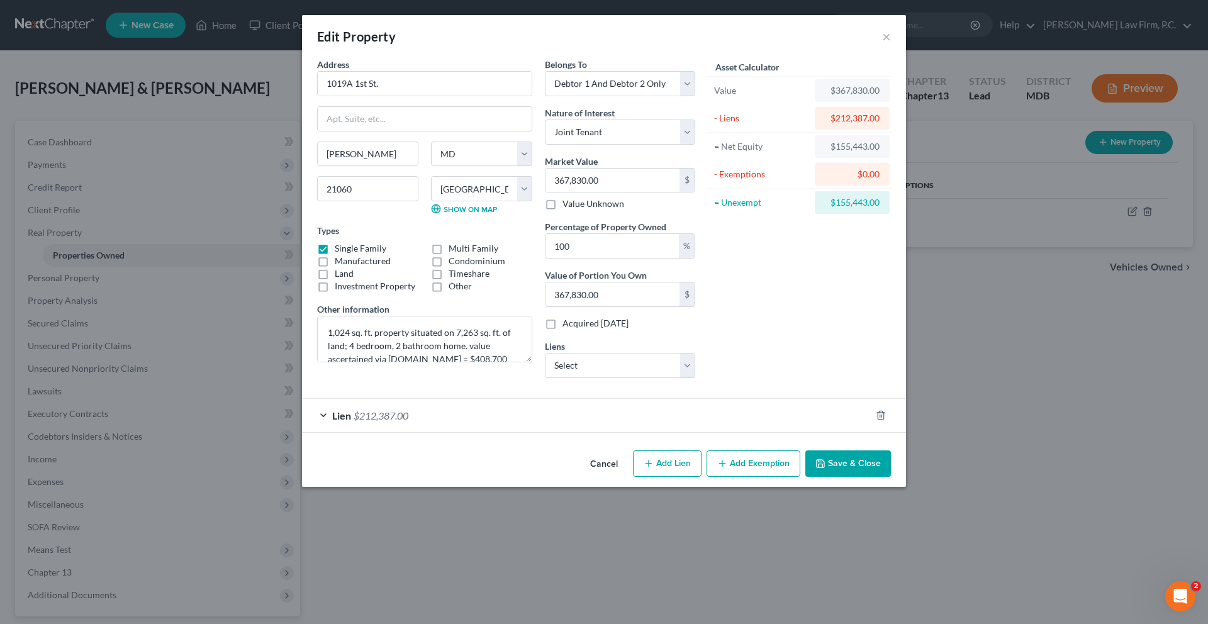
click at [610, 477] on button "Cancel" at bounding box center [604, 464] width 48 height 25
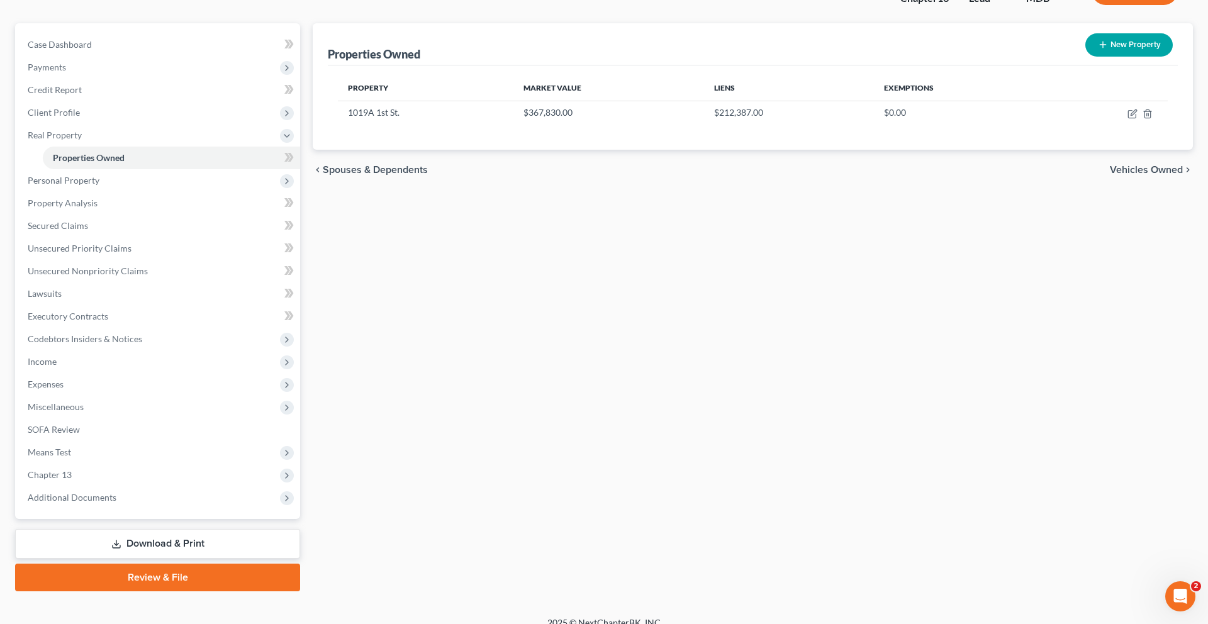
scroll to position [164, 0]
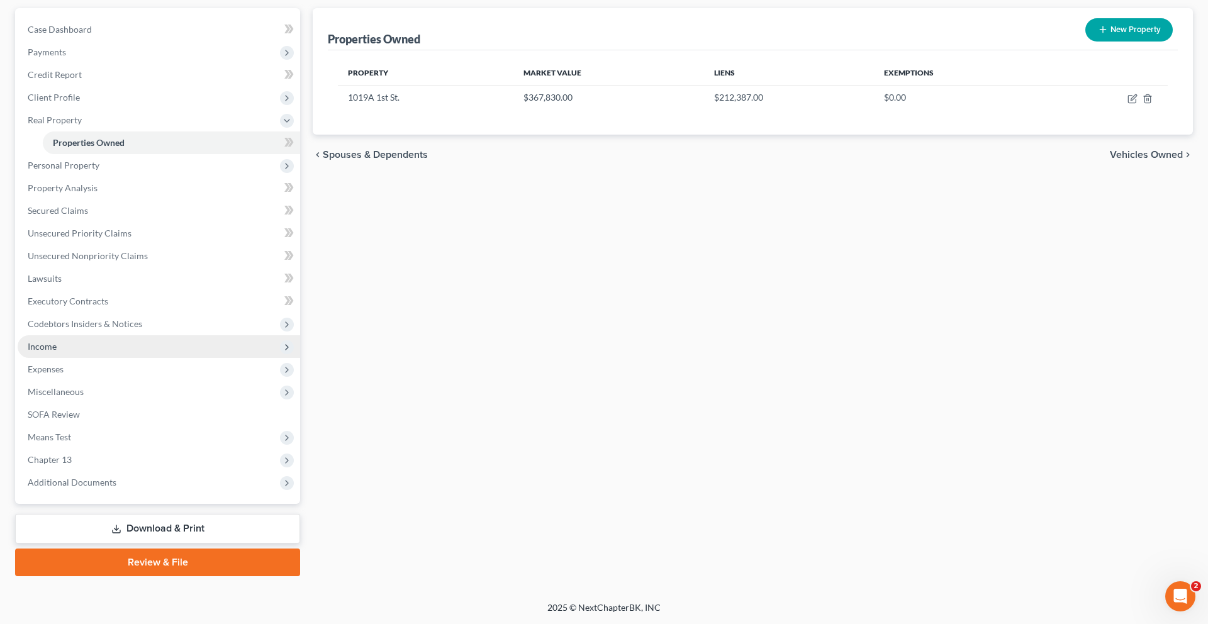
click at [92, 358] on span "Income" at bounding box center [159, 346] width 282 height 23
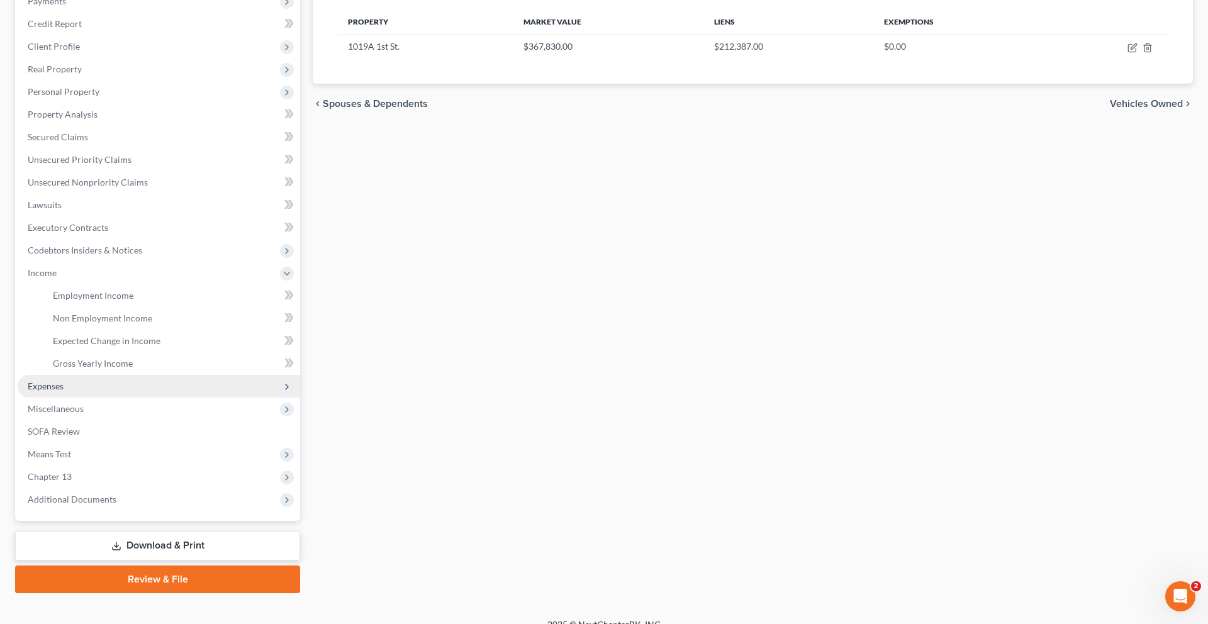
click at [105, 398] on span "Expenses" at bounding box center [159, 386] width 282 height 23
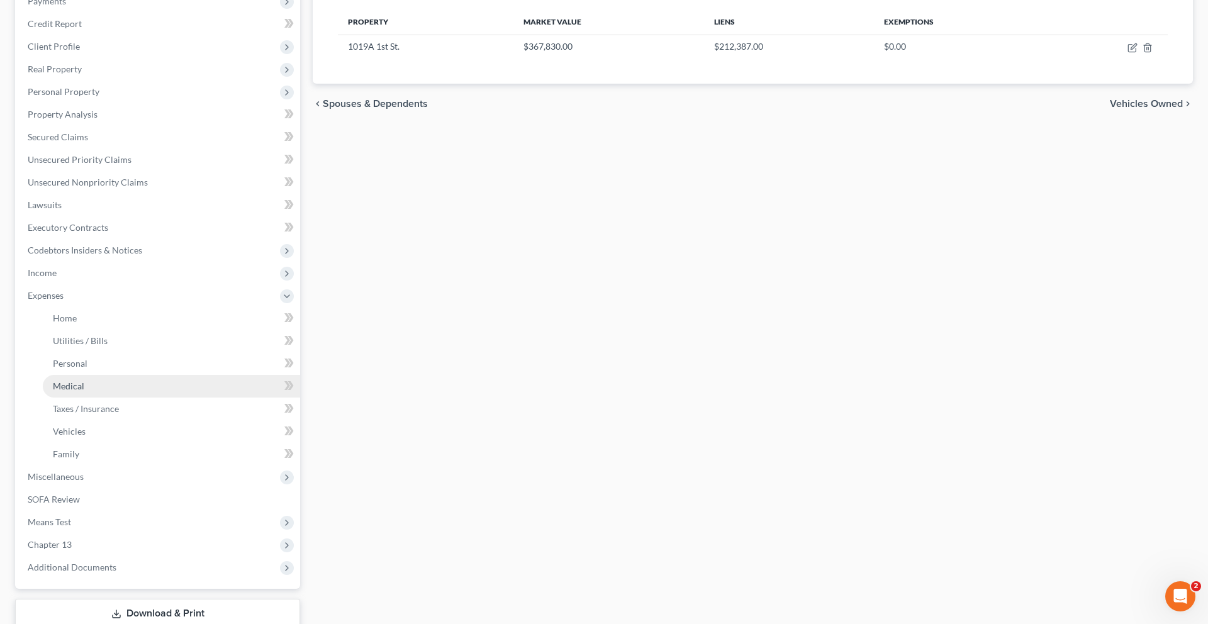
click at [159, 398] on link "Medical" at bounding box center [171, 386] width 257 height 23
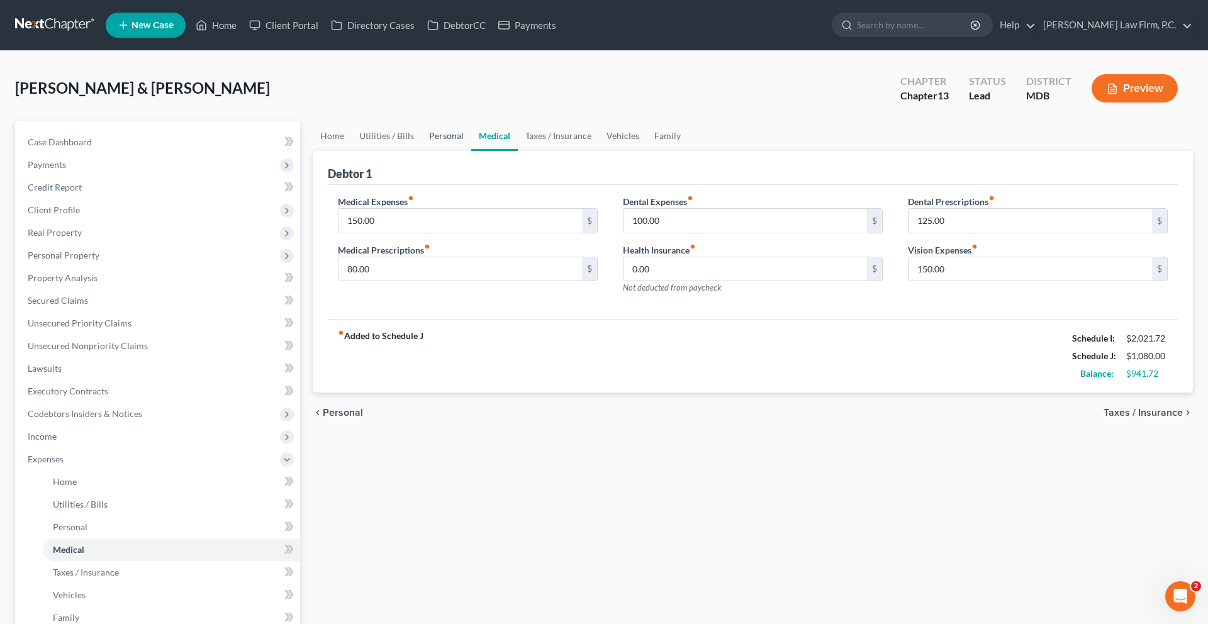
click at [471, 151] on link "Personal" at bounding box center [446, 136] width 50 height 30
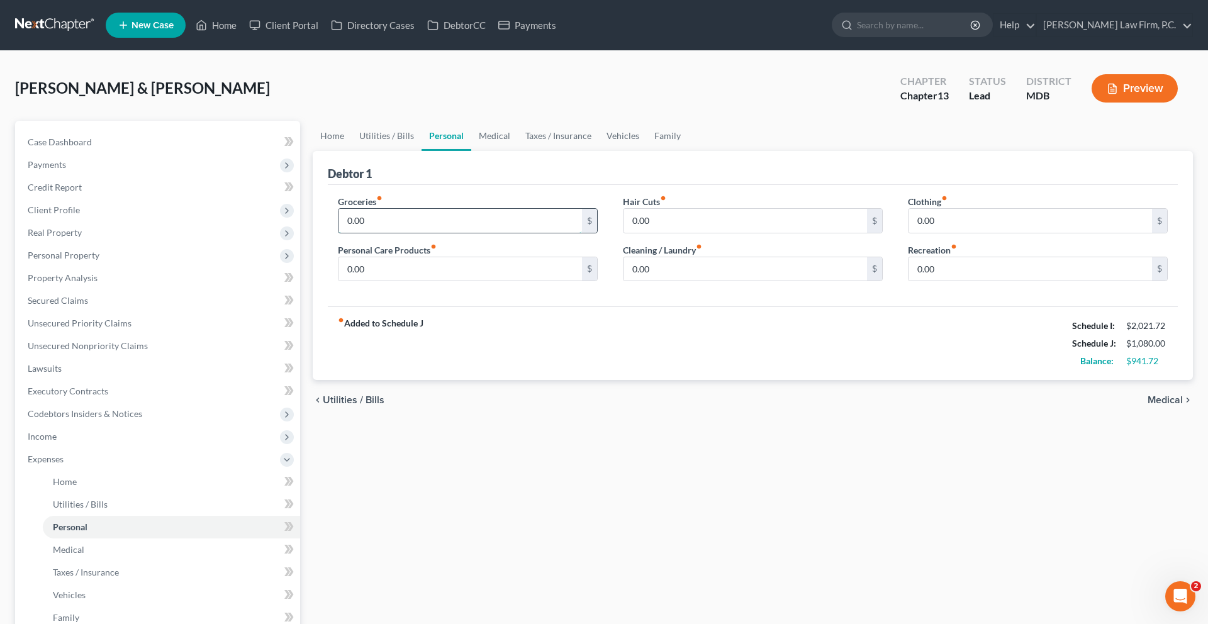
click at [413, 233] on input "0.00" at bounding box center [459, 221] width 243 height 24
type input "750.00"
click at [447, 292] on div "Groceries fiber_manual_record 750.00 $ Personal Care Products fiber_manual_reco…" at bounding box center [467, 243] width 285 height 97
click at [442, 281] on input "0.00" at bounding box center [459, 269] width 243 height 24
type input "100.00"
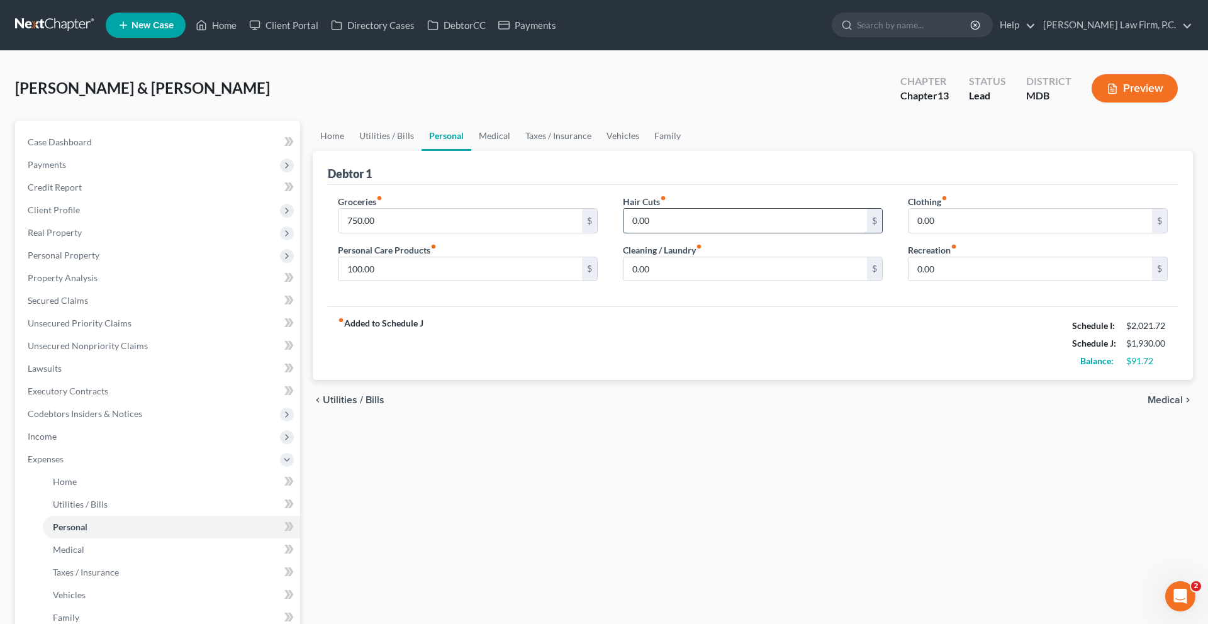
click at [734, 233] on input "0.00" at bounding box center [744, 221] width 243 height 24
click at [995, 233] on input "0.00" at bounding box center [1029, 221] width 243 height 24
type input "100.00"
click at [981, 281] on input "0.00" at bounding box center [1029, 269] width 243 height 24
type input "50.00"
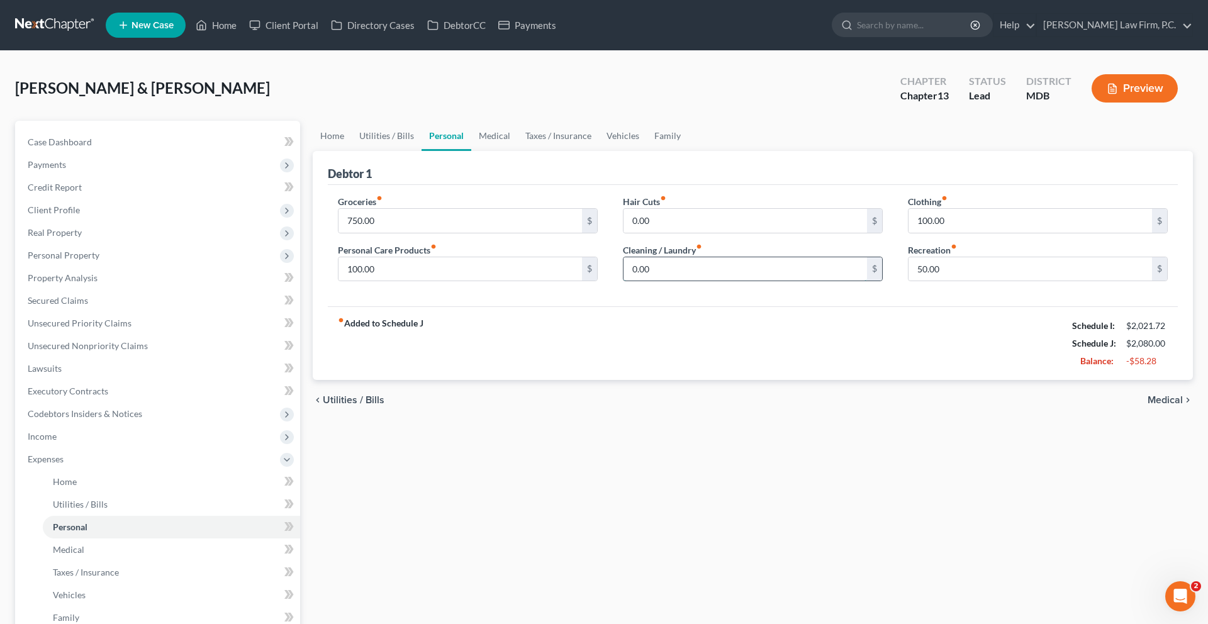
click at [742, 281] on input "0.00" at bounding box center [744, 269] width 243 height 24
type input "100.00"
click at [467, 233] on input "750.00" at bounding box center [459, 221] width 243 height 24
type input "600.00"
click at [518, 151] on link "Medical" at bounding box center [494, 136] width 47 height 30
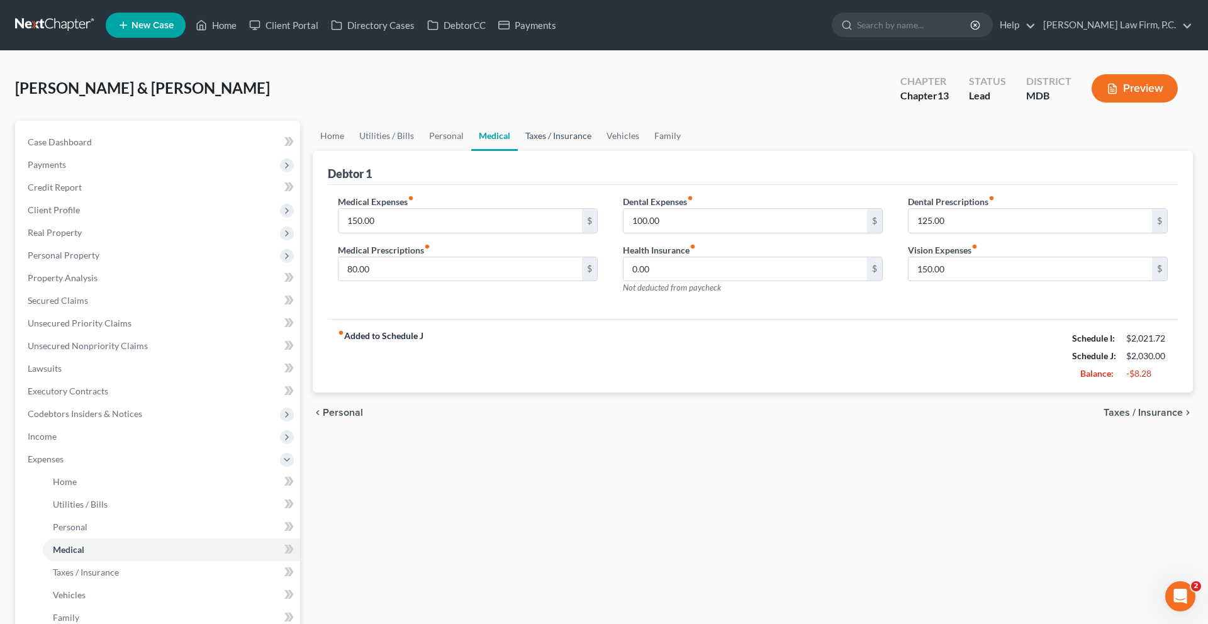
click at [599, 151] on link "Taxes / Insurance" at bounding box center [558, 136] width 81 height 30
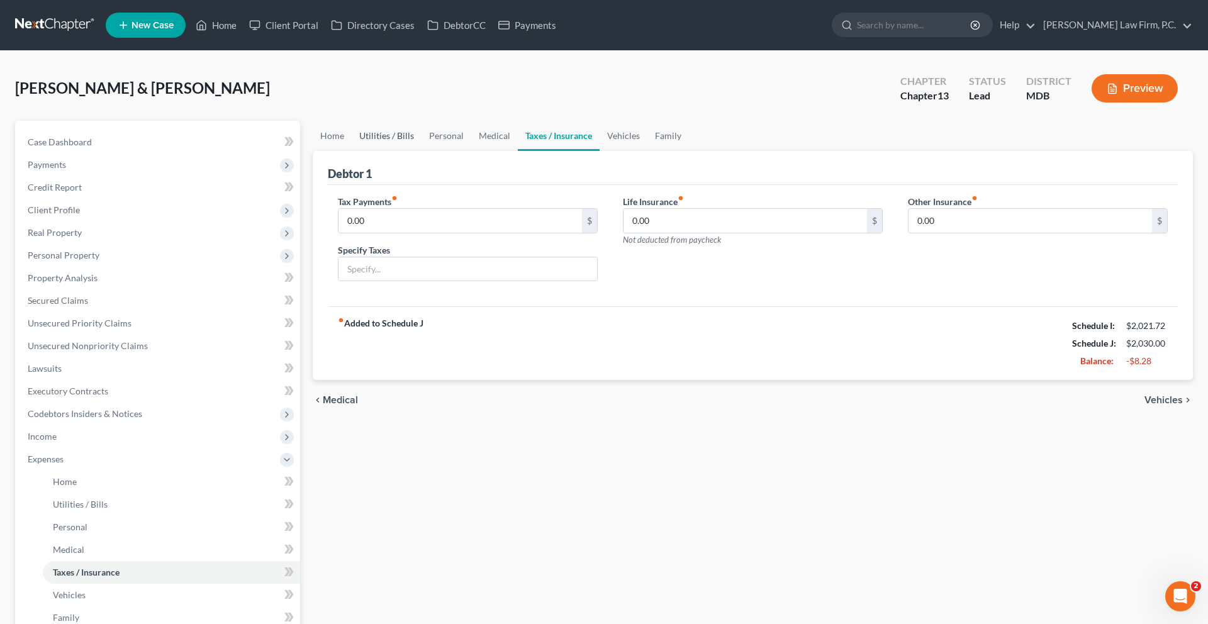
click at [411, 151] on link "Utilities / Bills" at bounding box center [387, 136] width 70 height 30
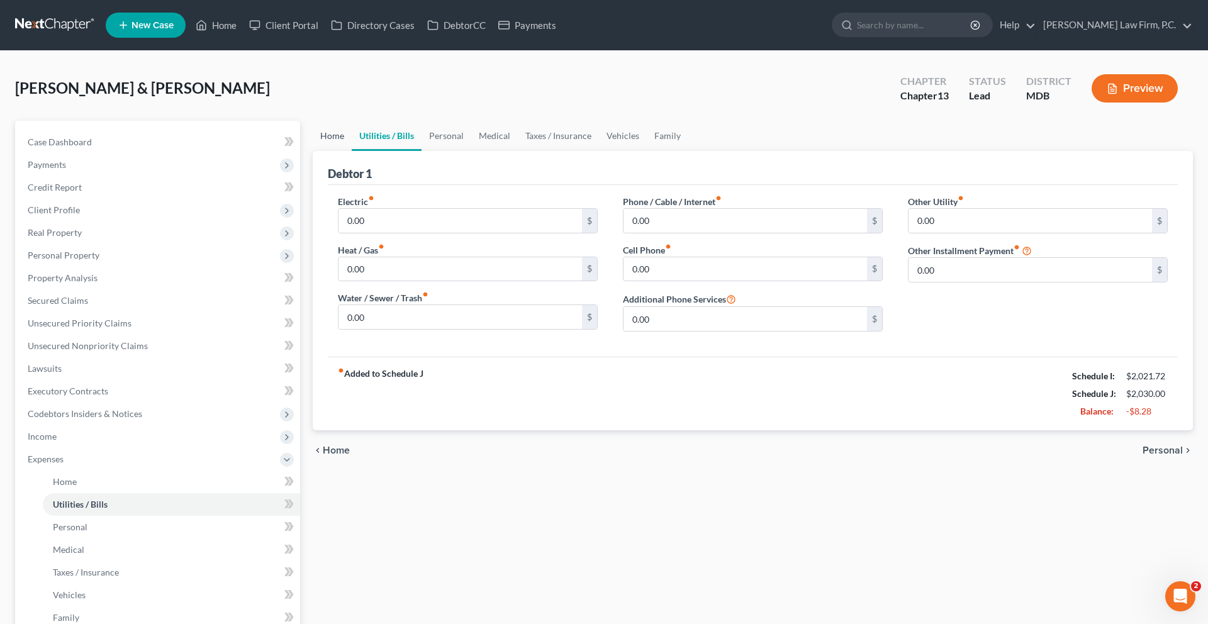
click at [343, 151] on link "Home" at bounding box center [332, 136] width 39 height 30
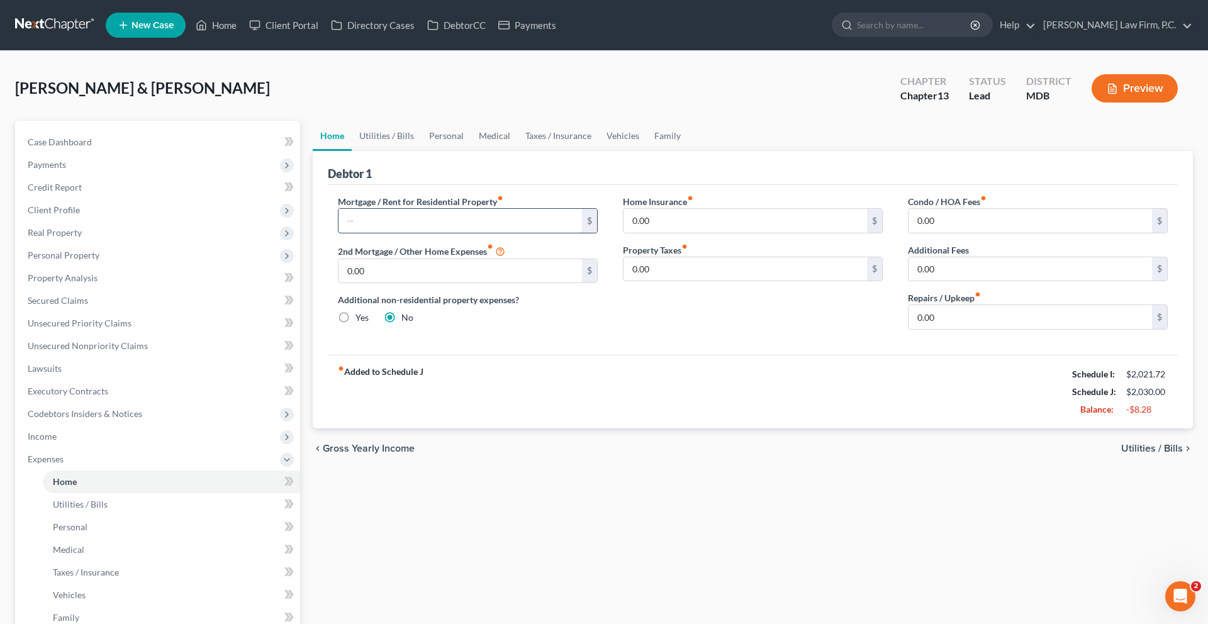
click at [446, 233] on input "text" at bounding box center [459, 221] width 243 height 24
click at [982, 329] on input "0.00" at bounding box center [1029, 317] width 243 height 24
click at [184, 153] on link "Case Dashboard" at bounding box center [159, 142] width 282 height 23
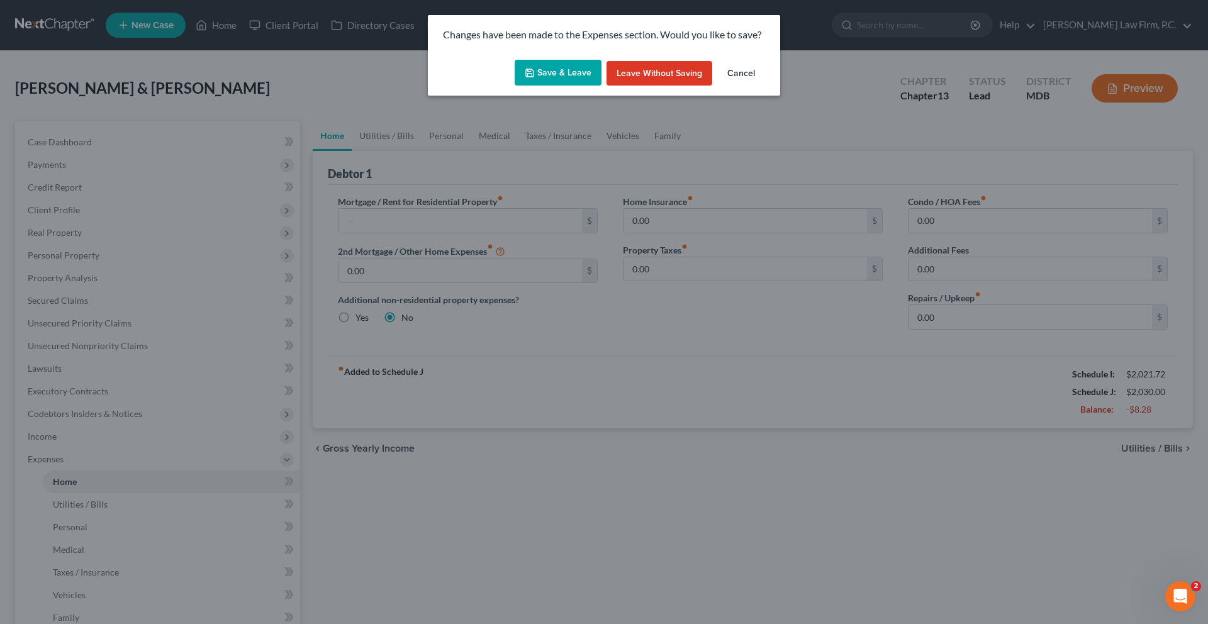
click at [532, 86] on button "Save & Leave" at bounding box center [558, 73] width 87 height 26
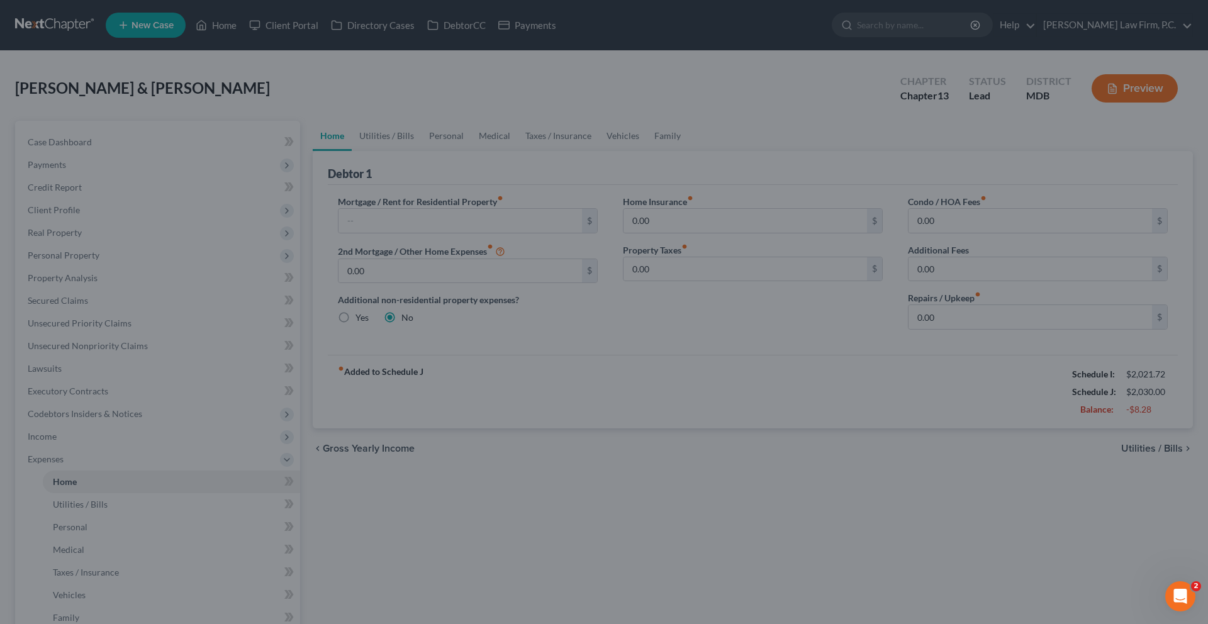
select select "10"
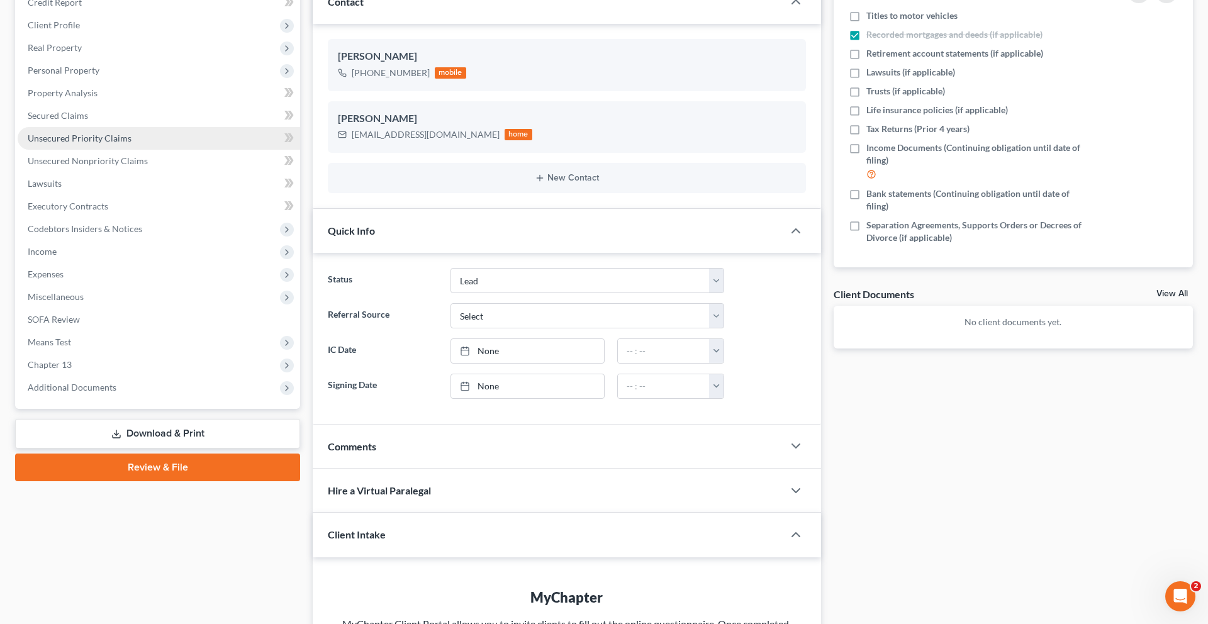
scroll to position [221, 0]
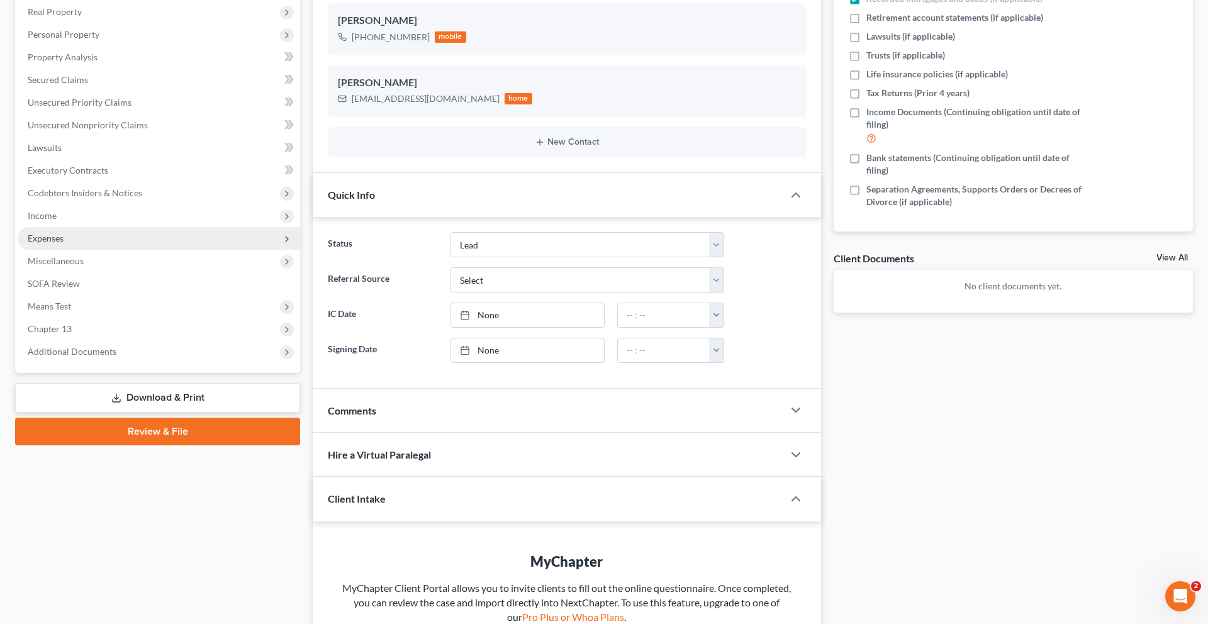
click at [169, 250] on span "Expenses" at bounding box center [159, 238] width 282 height 23
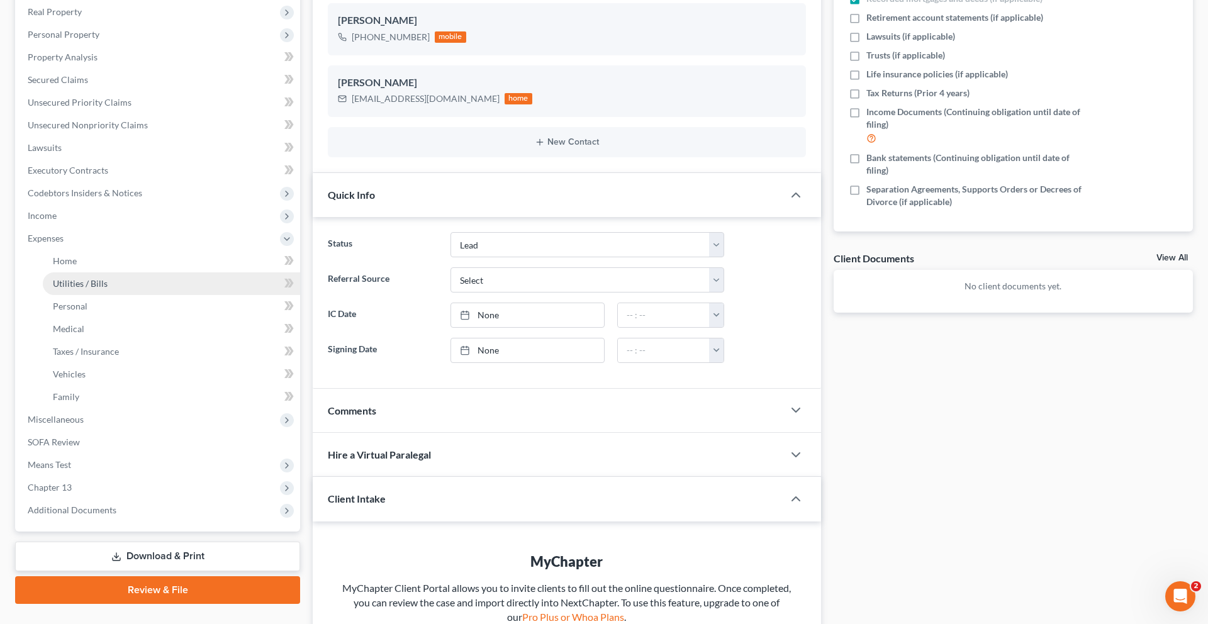
click at [160, 295] on link "Utilities / Bills" at bounding box center [171, 283] width 257 height 23
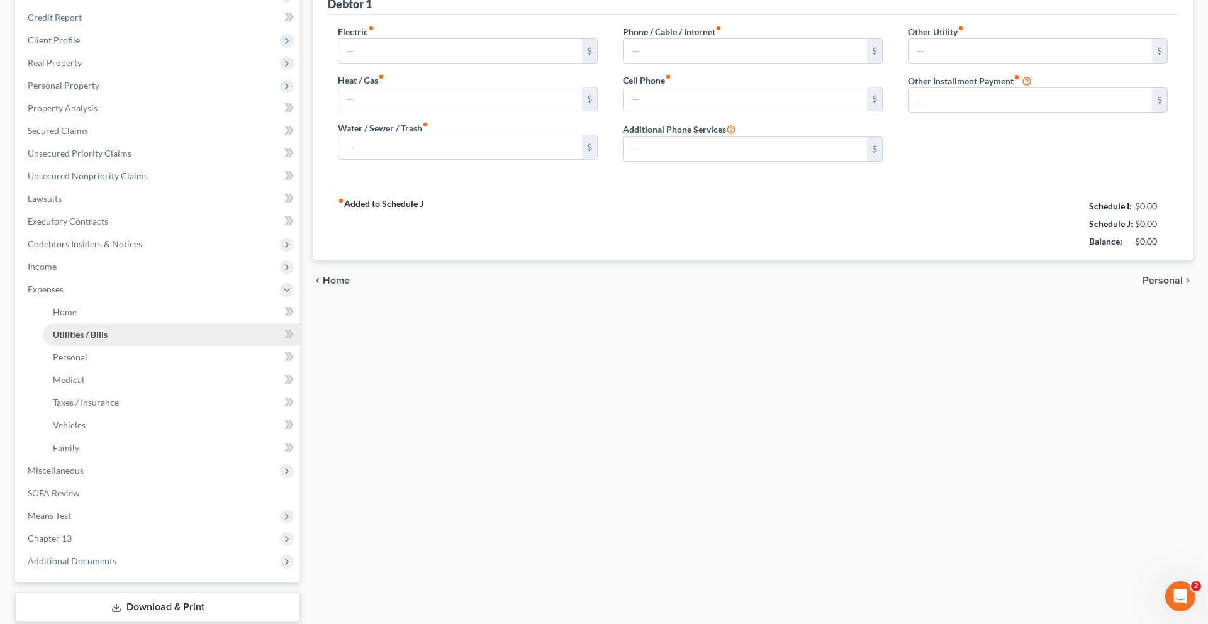
type input "0.00"
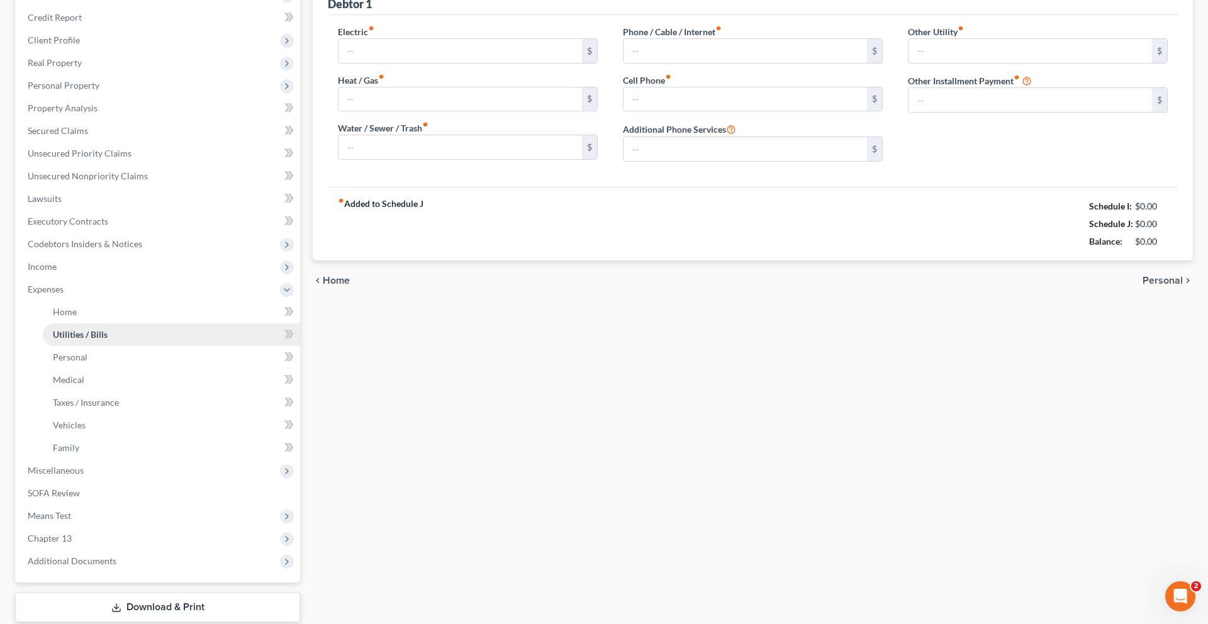
type input "0.00"
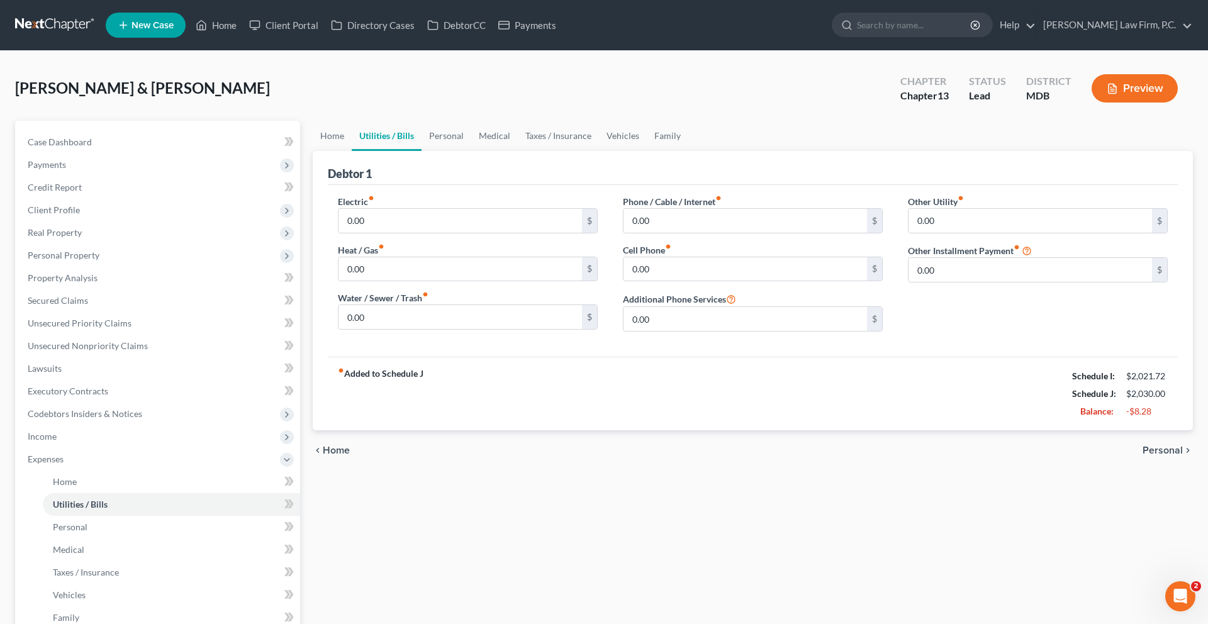
click at [593, 430] on div "fiber_manual_record Added to Schedule J Schedule I: $2,021.72 Schedule J: $2,03…" at bounding box center [753, 394] width 850 height 74
click at [183, 244] on span "Real Property" at bounding box center [159, 232] width 282 height 23
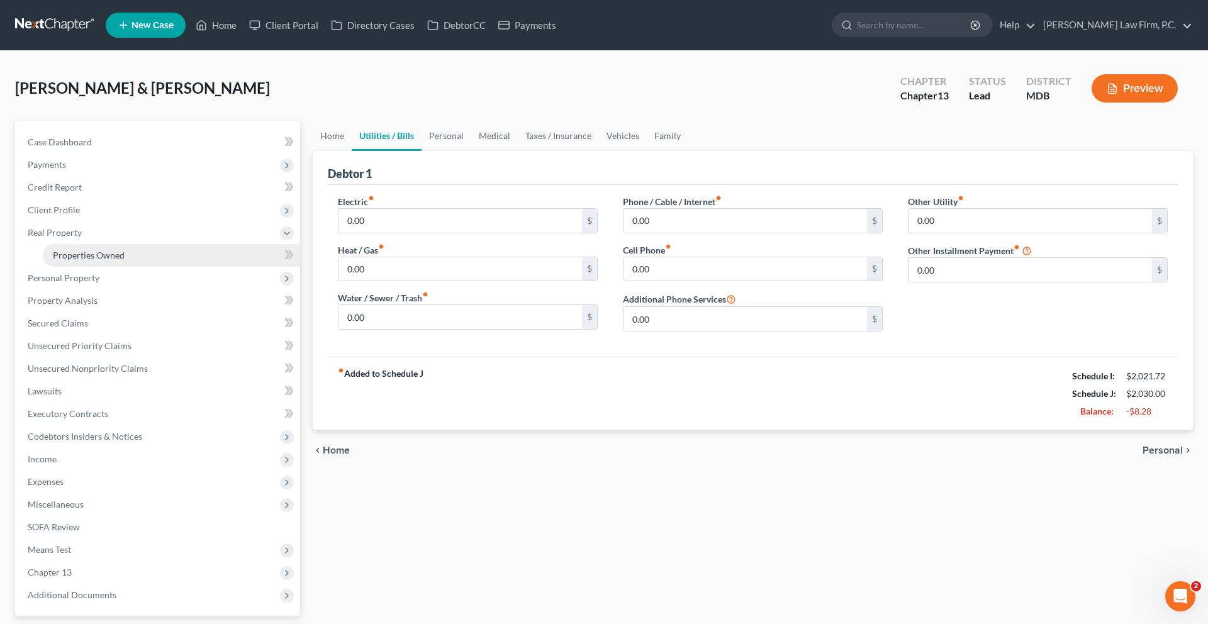
click at [181, 267] on link "Properties Owned" at bounding box center [171, 255] width 257 height 23
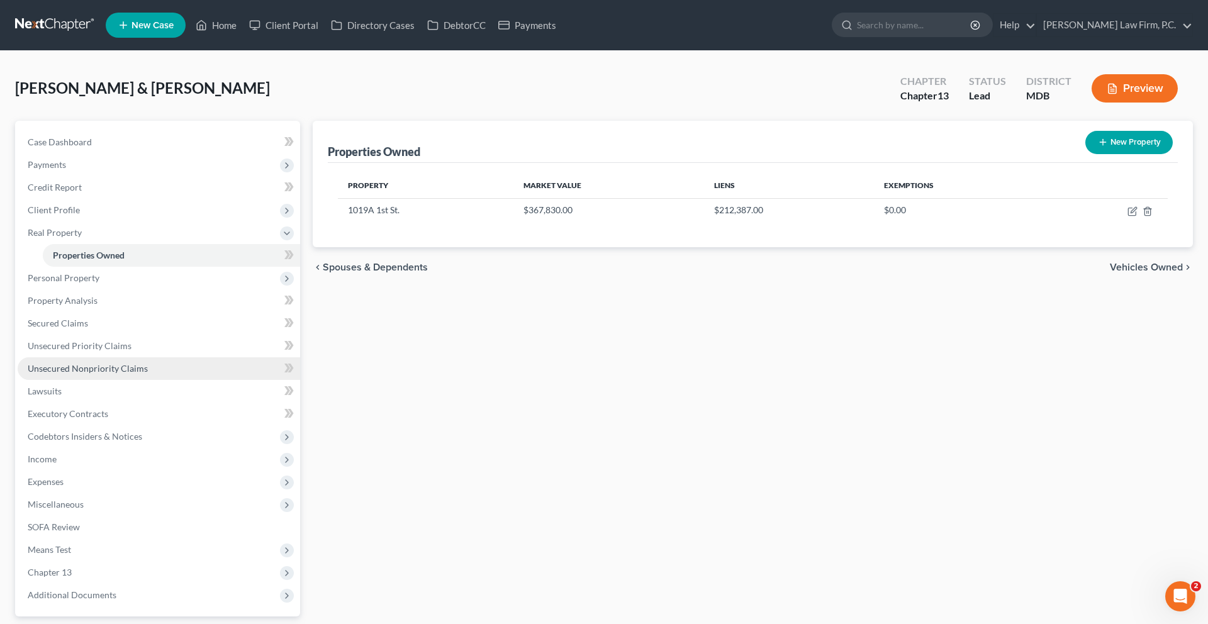
scroll to position [22, 0]
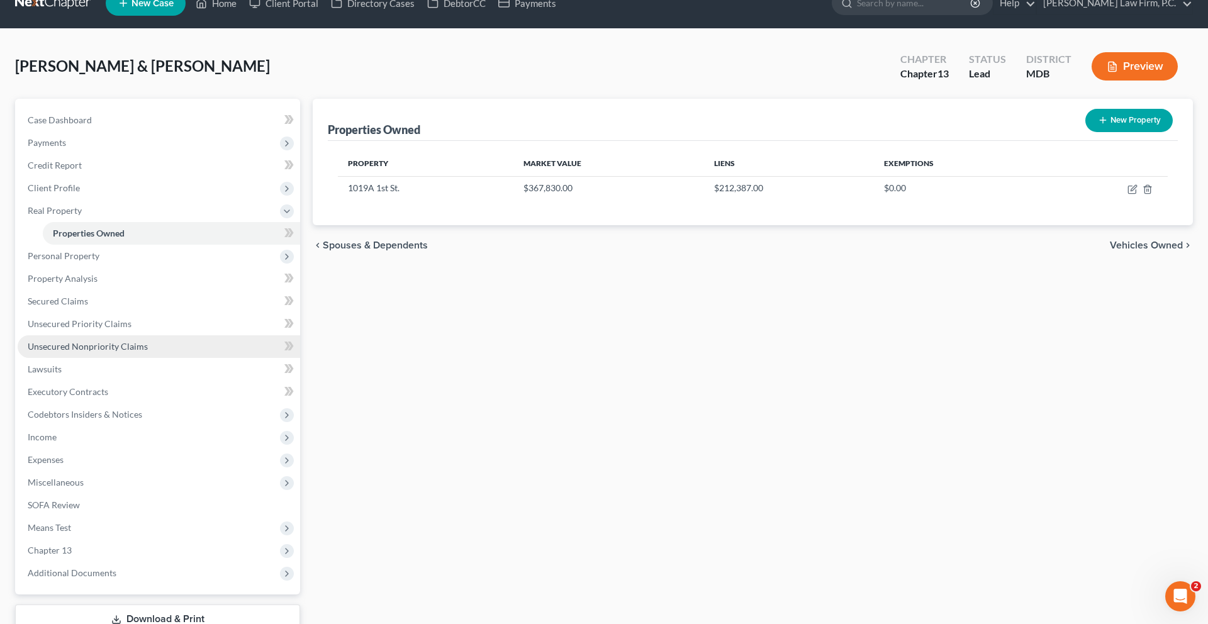
click at [159, 358] on link "Unsecured Nonpriority Claims" at bounding box center [159, 346] width 282 height 23
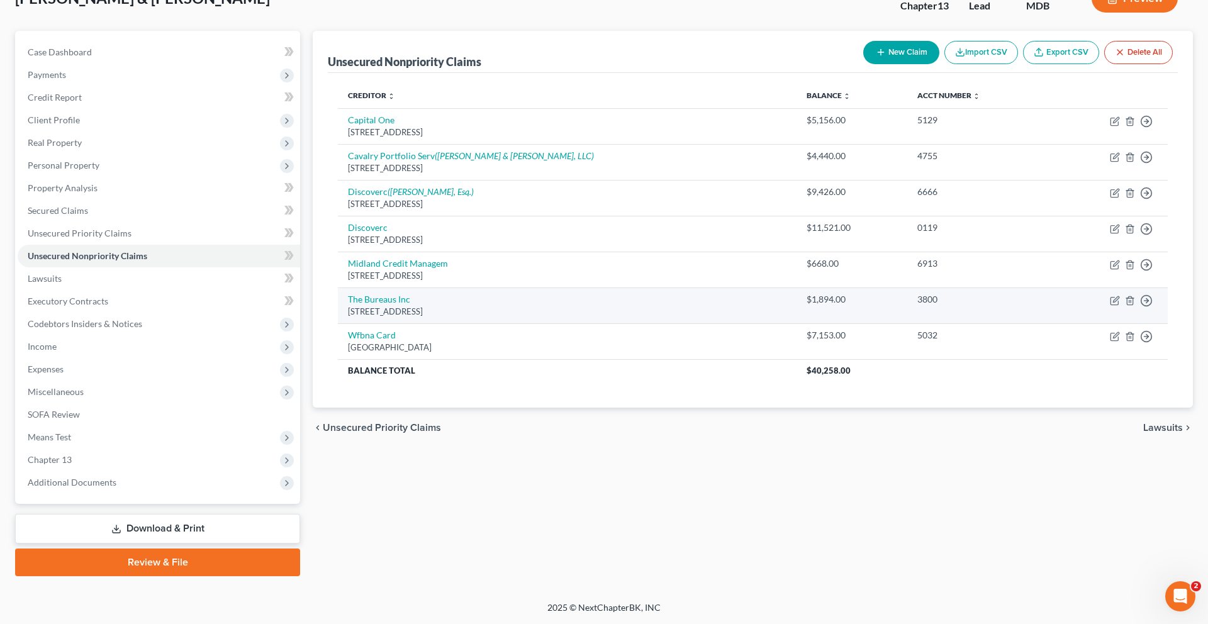
scroll to position [210, 0]
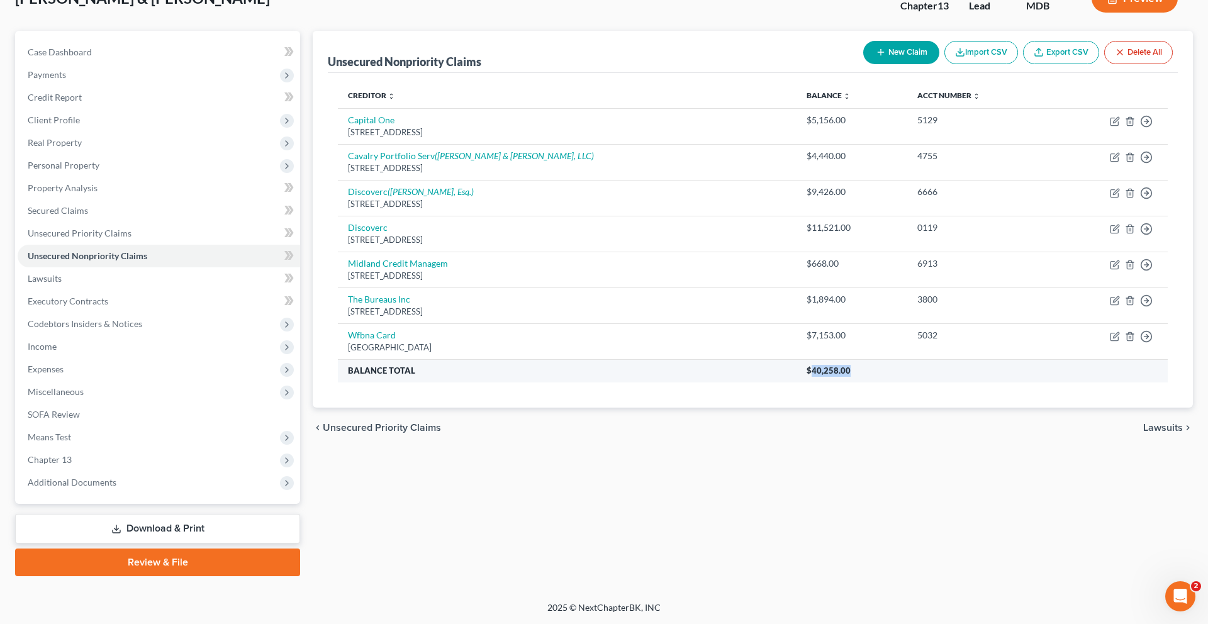
drag, startPoint x: 823, startPoint y: 358, endPoint x: 774, endPoint y: 358, distance: 49.1
click at [796, 359] on th "$40,258.00" at bounding box center [981, 370] width 371 height 23
click at [829, 359] on th "$40,258.00" at bounding box center [981, 370] width 371 height 23
drag, startPoint x: 829, startPoint y: 359, endPoint x: 769, endPoint y: 359, distance: 60.4
click at [796, 359] on th "$40,258.00" at bounding box center [981, 370] width 371 height 23
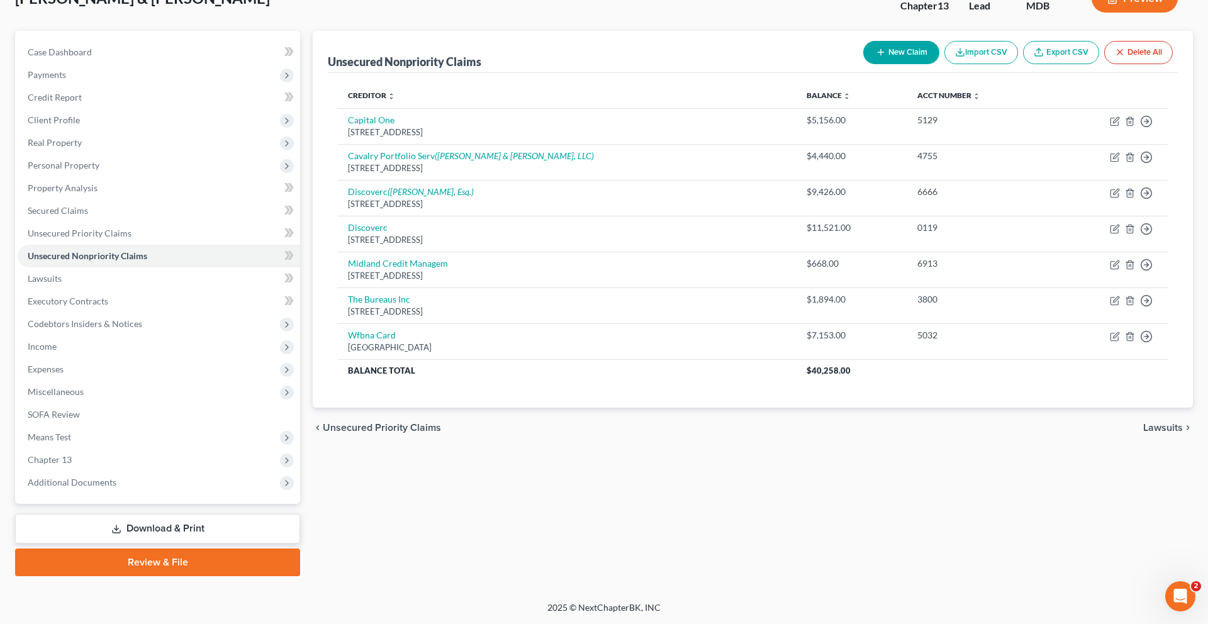
click at [709, 381] on div "Creditor expand_more expand_less unfold_more Balance expand_more expand_less un…" at bounding box center [753, 240] width 850 height 335
click at [84, 381] on span "Expenses" at bounding box center [159, 369] width 282 height 23
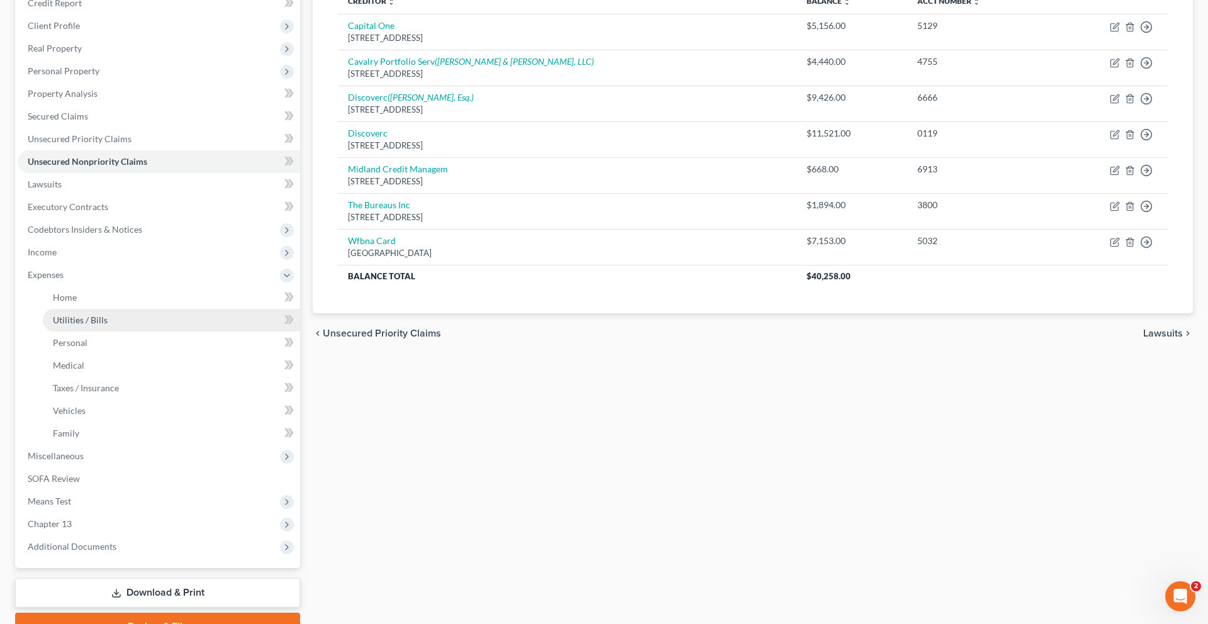
click at [162, 331] on link "Utilities / Bills" at bounding box center [171, 320] width 257 height 23
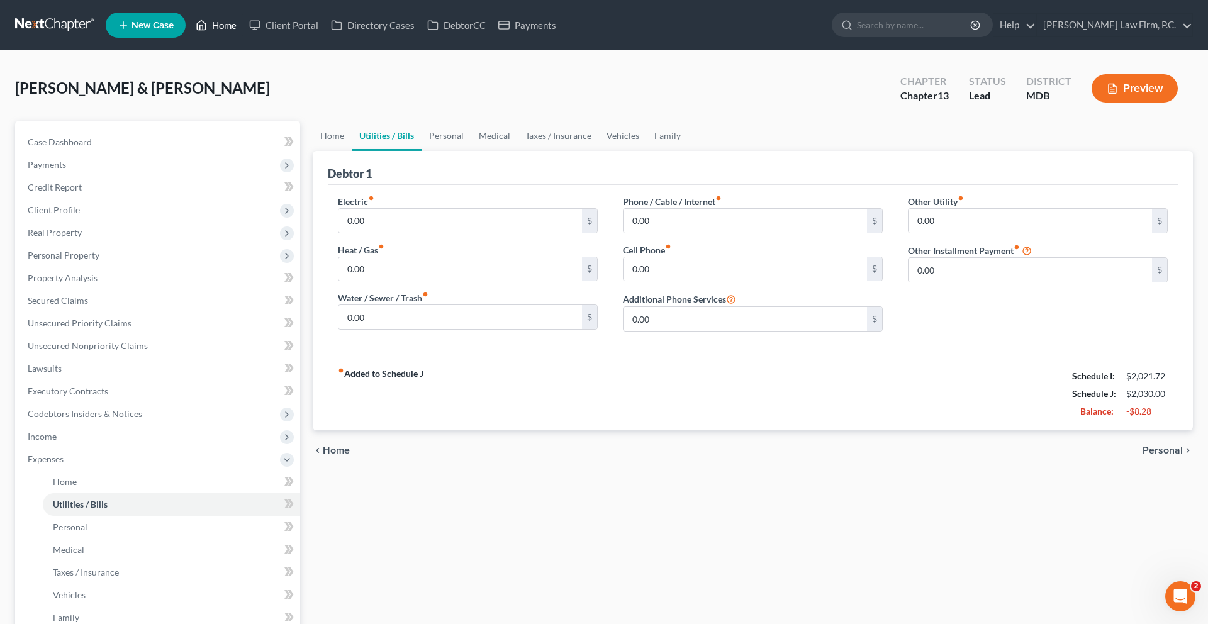
click at [243, 29] on link "Home" at bounding box center [215, 25] width 53 height 23
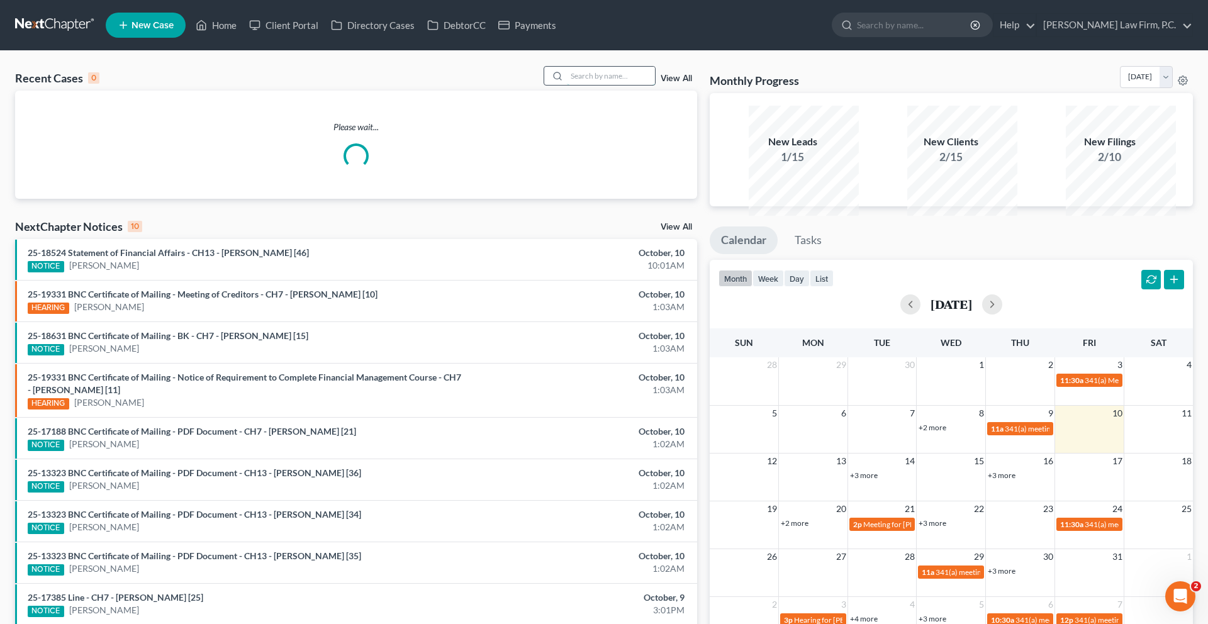
click at [595, 85] on input "search" at bounding box center [611, 76] width 88 height 18
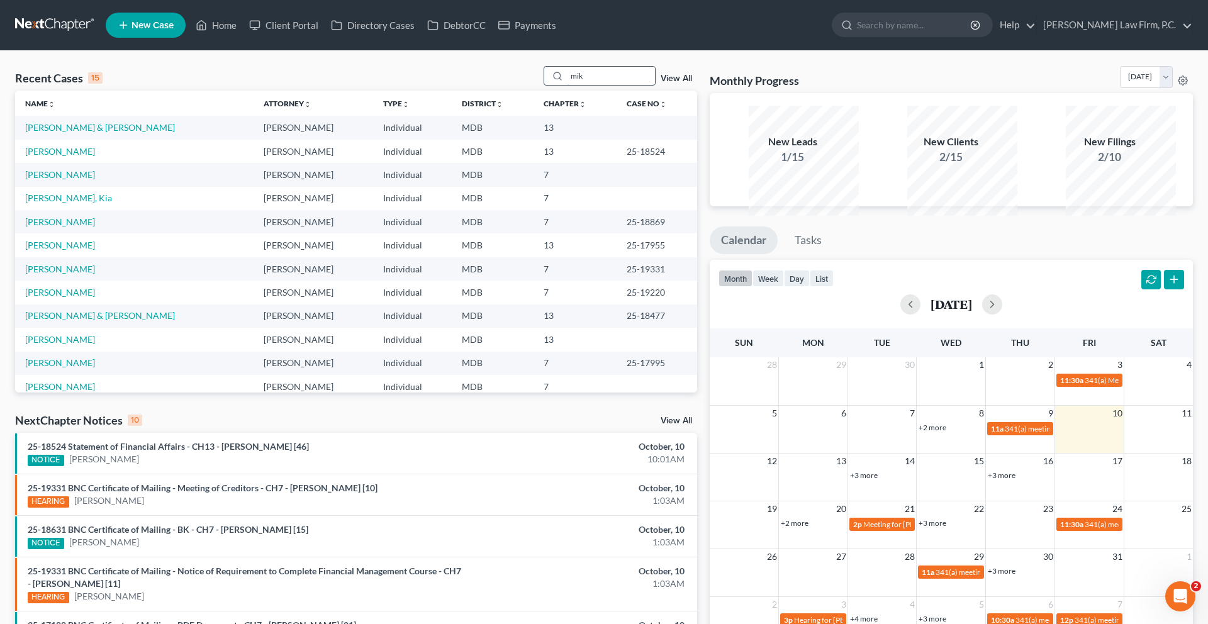
type input "mik"
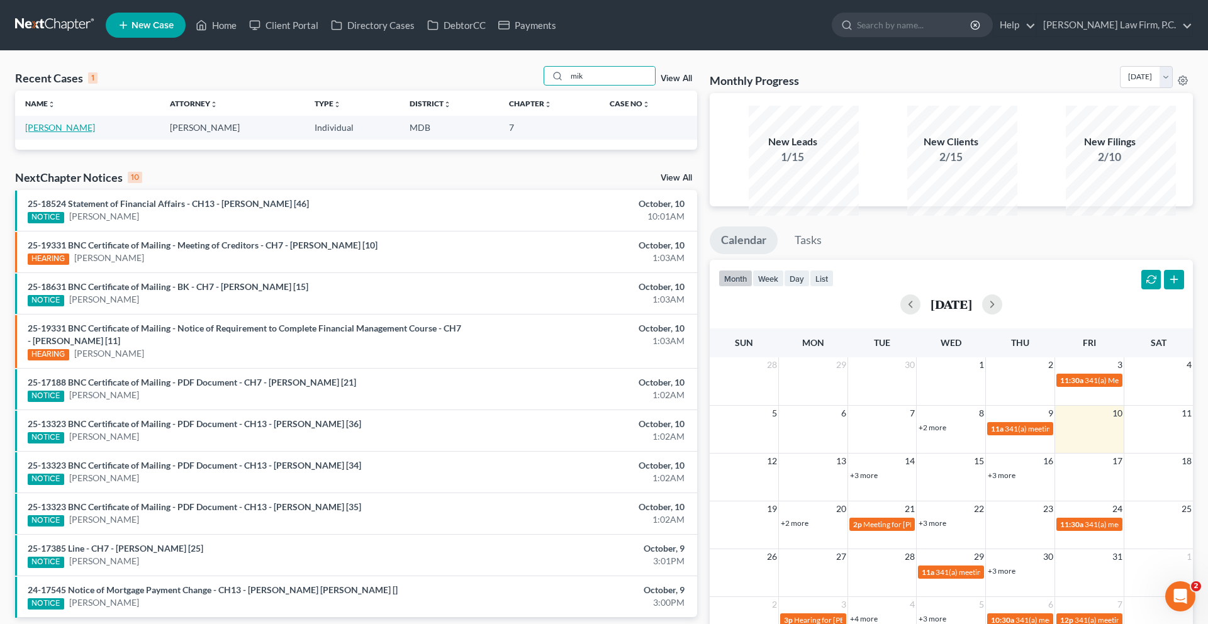
click at [67, 133] on link "[PERSON_NAME]" at bounding box center [60, 127] width 70 height 11
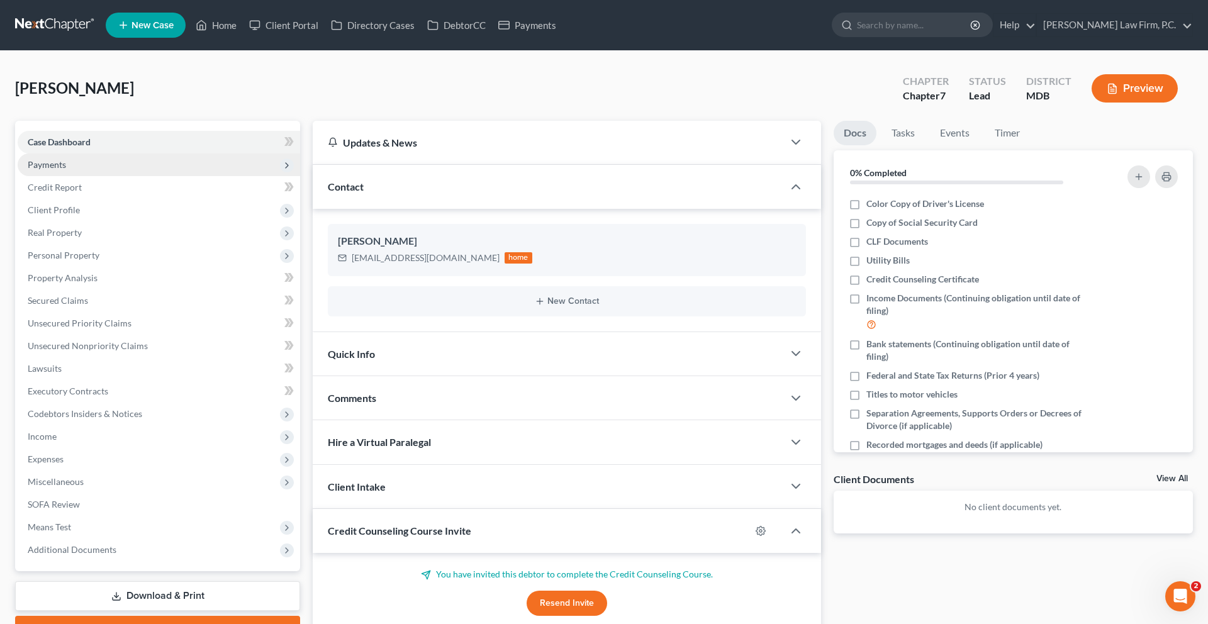
click at [66, 170] on span "Payments" at bounding box center [47, 164] width 38 height 11
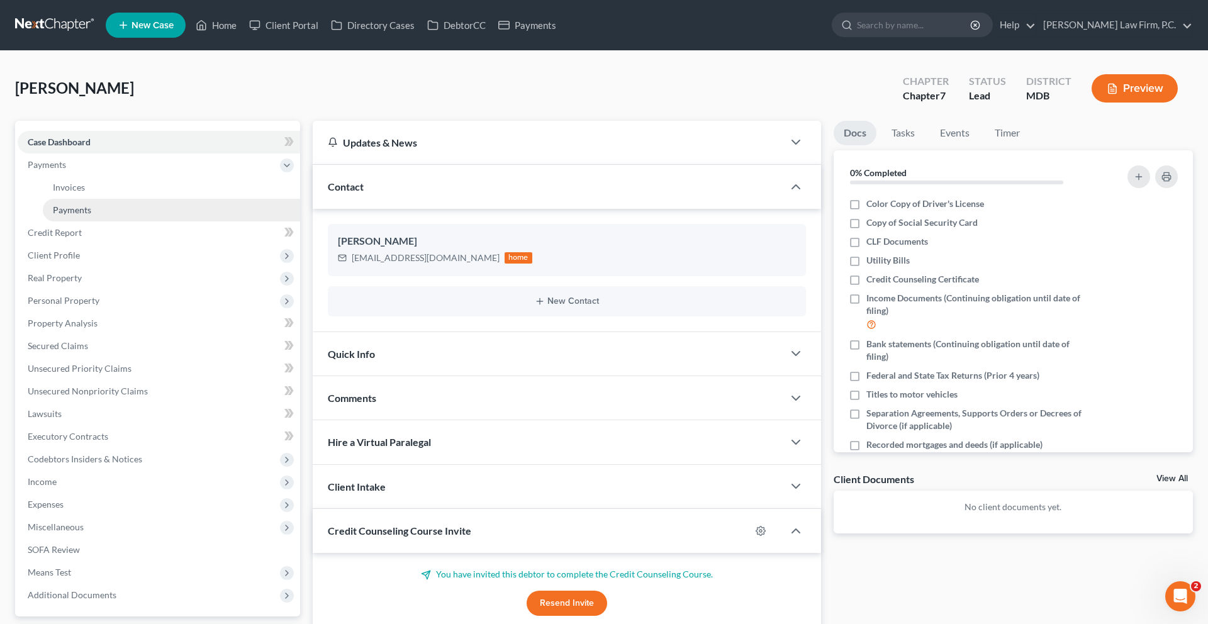
click at [76, 215] on span "Payments" at bounding box center [72, 209] width 38 height 11
